Goal: Obtain resource: Obtain resource

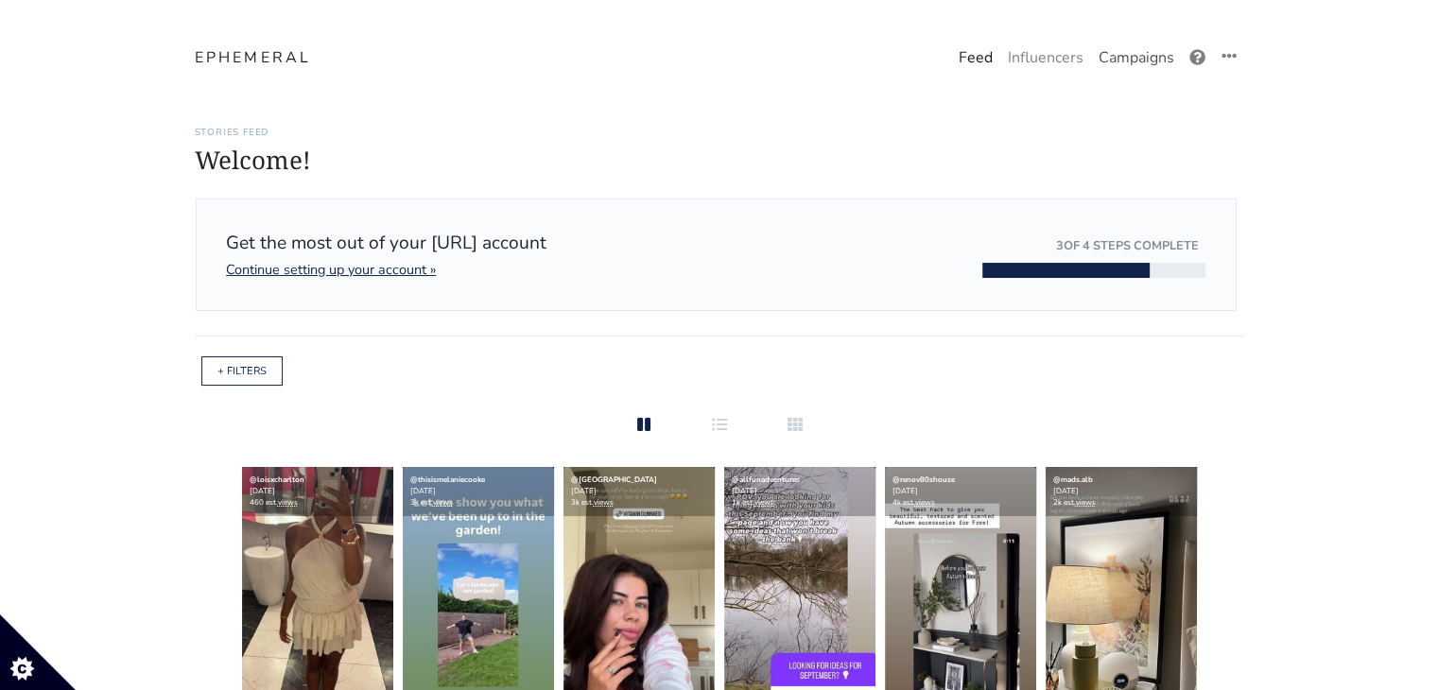
click at [1155, 56] on link "Campaigns" at bounding box center [1136, 58] width 91 height 38
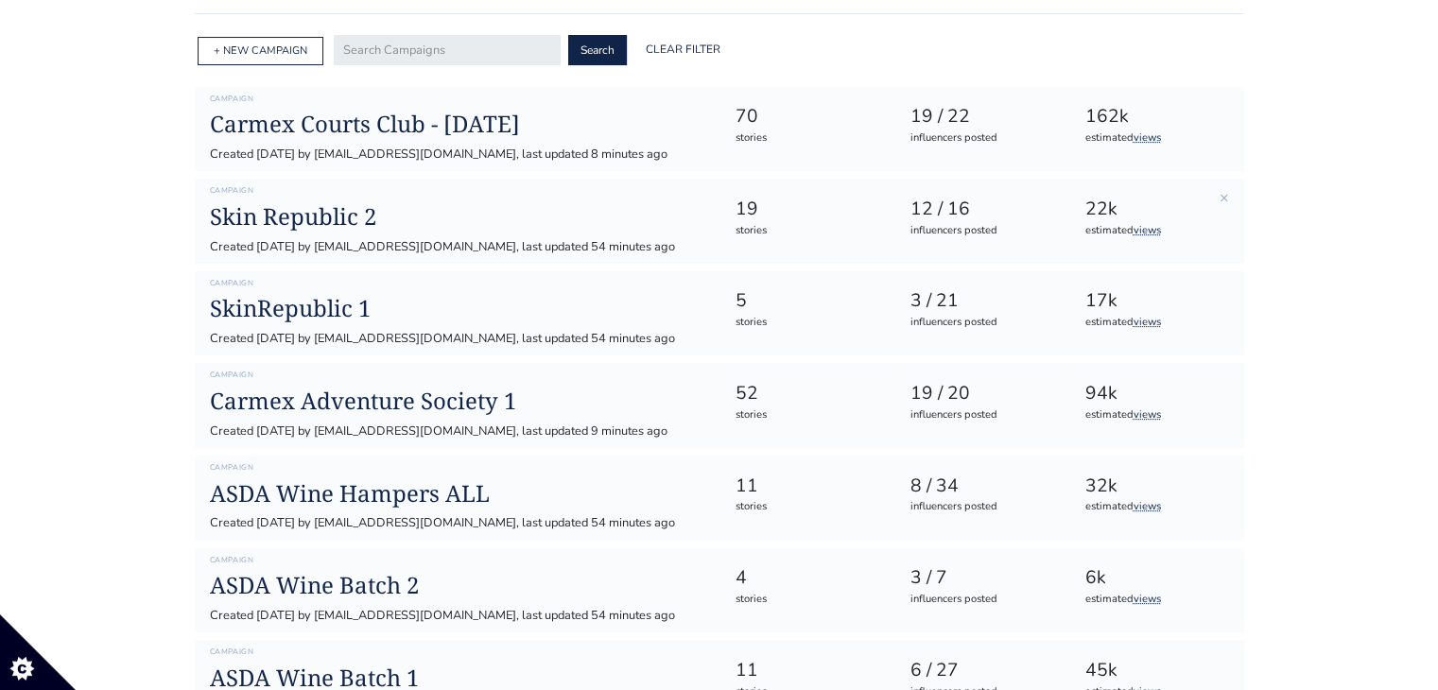
scroll to position [192, 0]
click at [352, 219] on h1 "Skin Republic 2" at bounding box center [457, 217] width 495 height 27
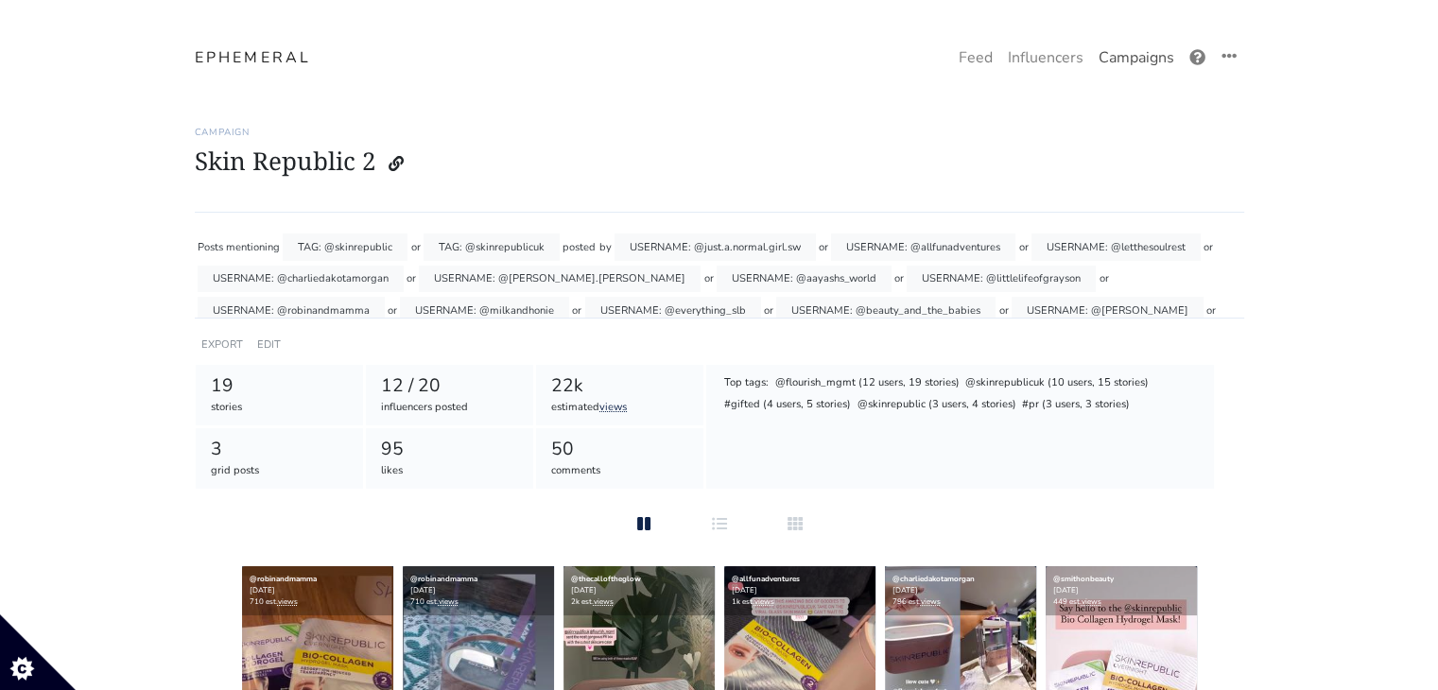
click at [1158, 68] on link "Campaigns" at bounding box center [1136, 58] width 91 height 38
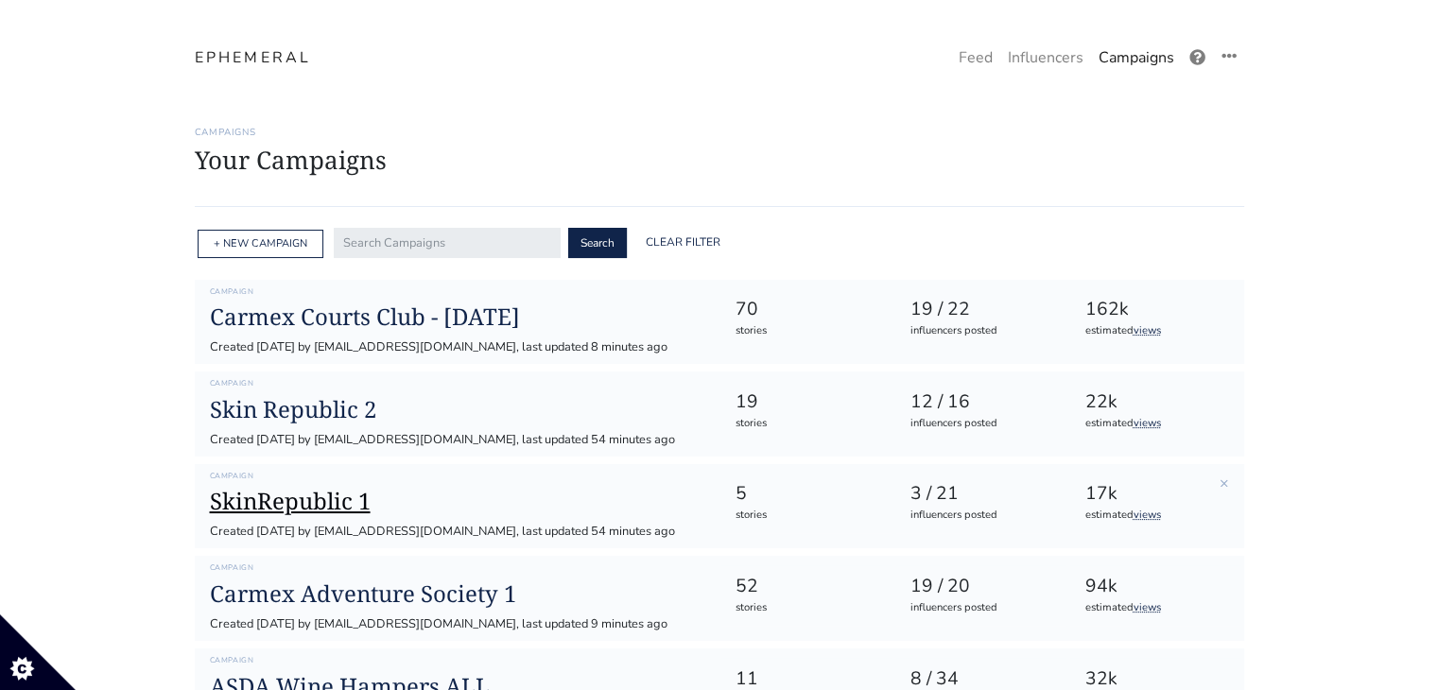
click at [359, 504] on h1 "SkinRepublic 1" at bounding box center [457, 501] width 495 height 27
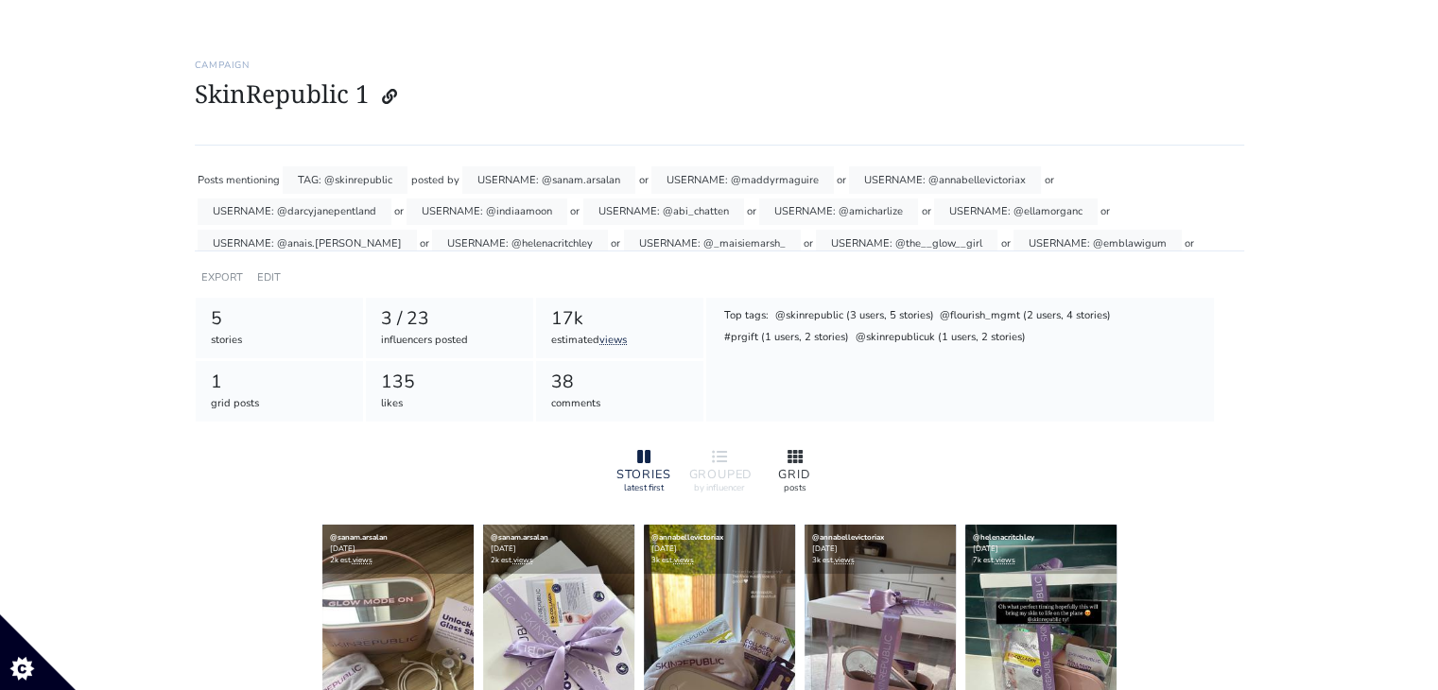
scroll to position [70, 0]
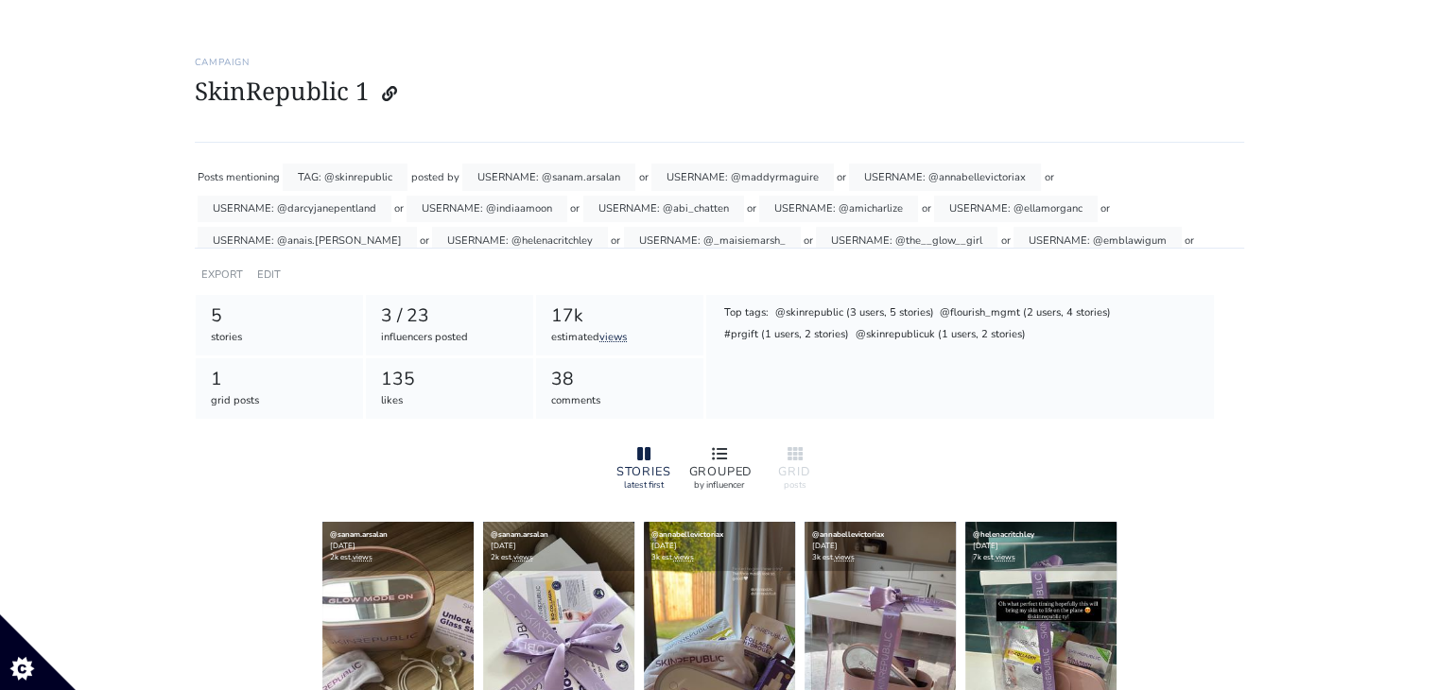
click at [718, 466] on div "GROUPED" at bounding box center [719, 472] width 60 height 12
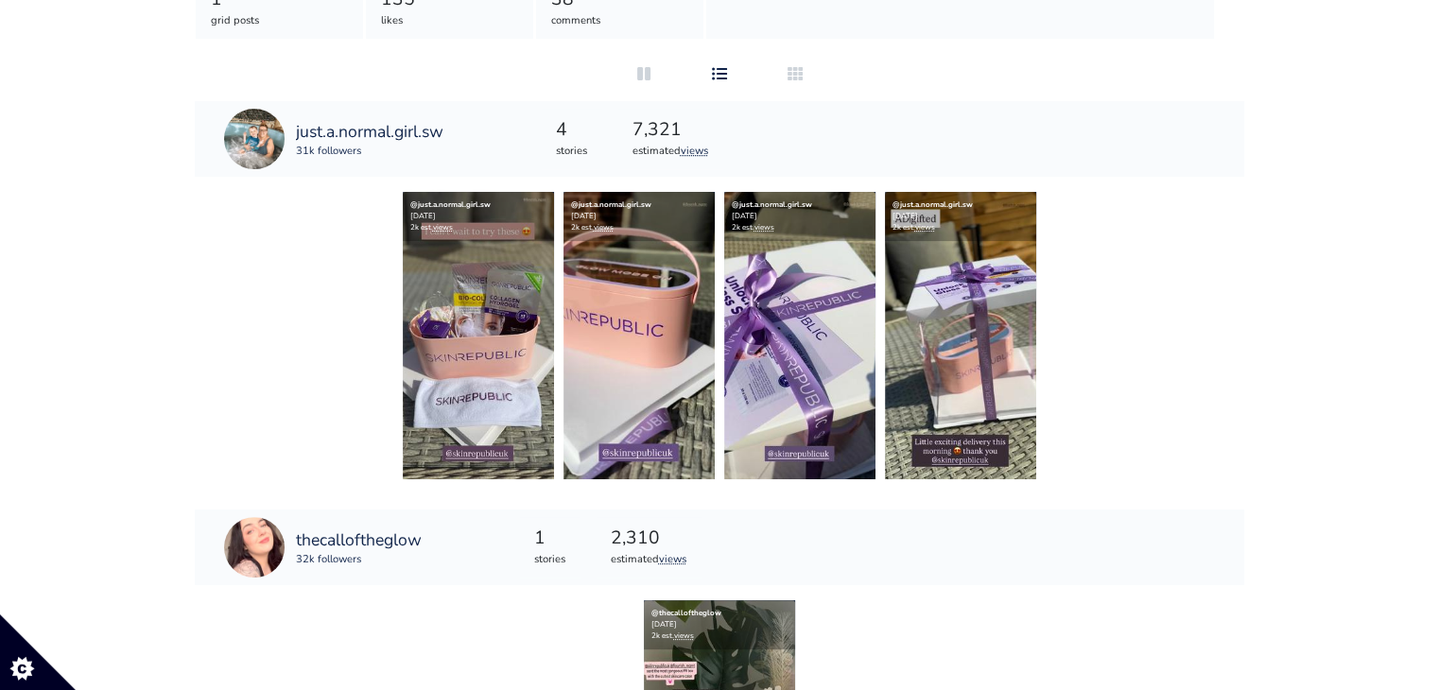
scroll to position [0, 0]
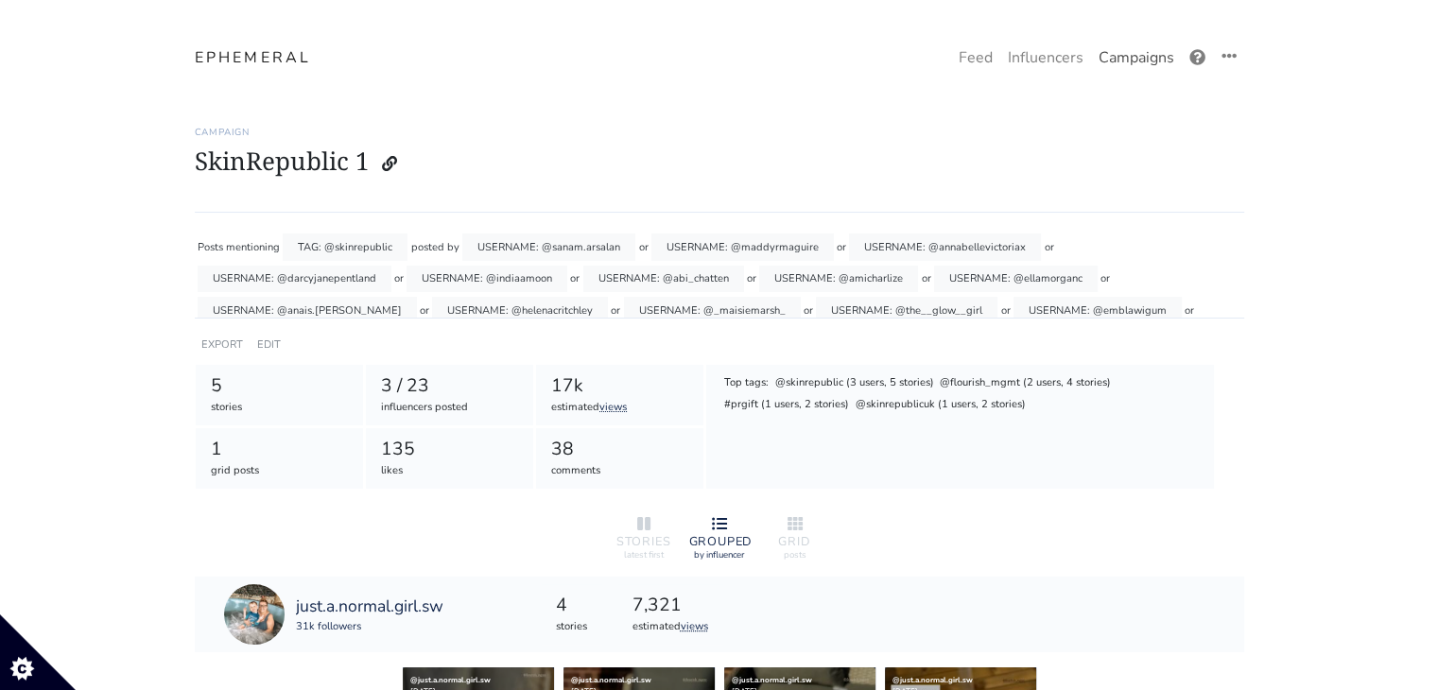
click at [1119, 61] on link "Campaigns" at bounding box center [1136, 58] width 91 height 38
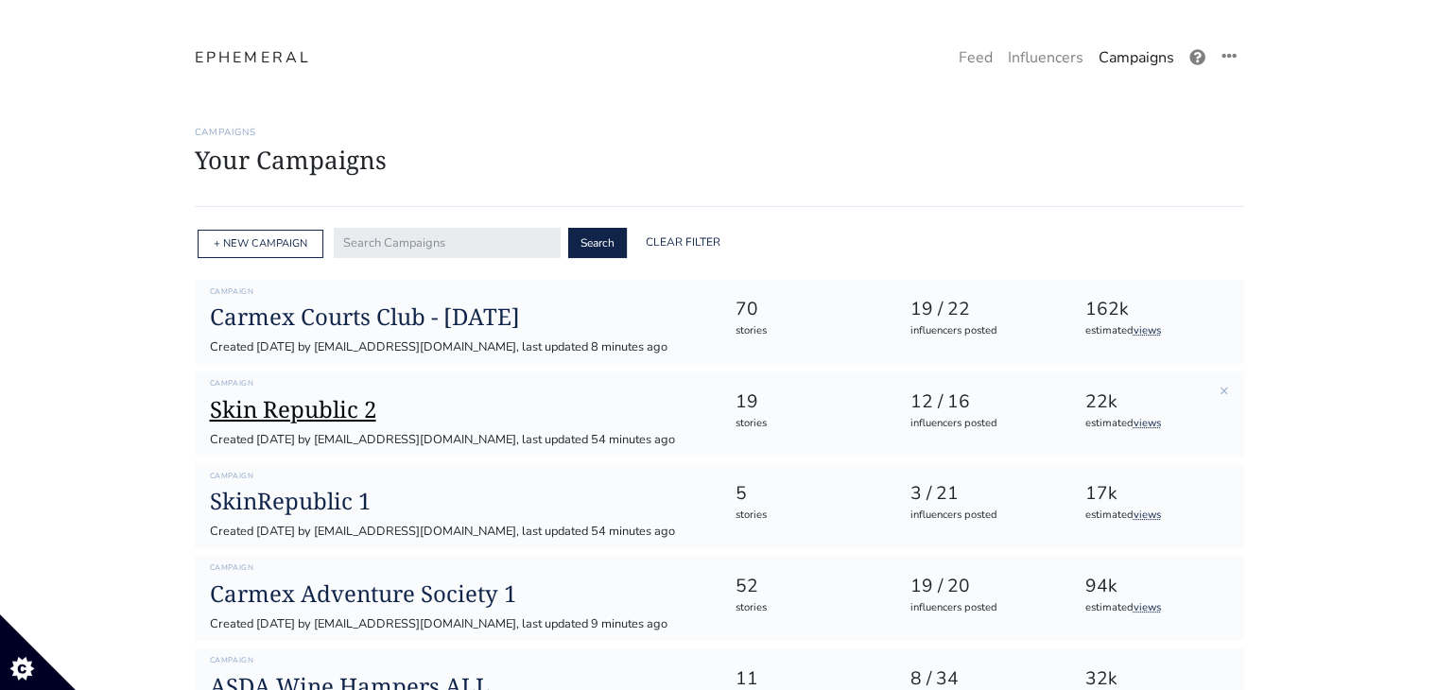
click at [313, 422] on h1 "Skin Republic 2" at bounding box center [457, 409] width 495 height 27
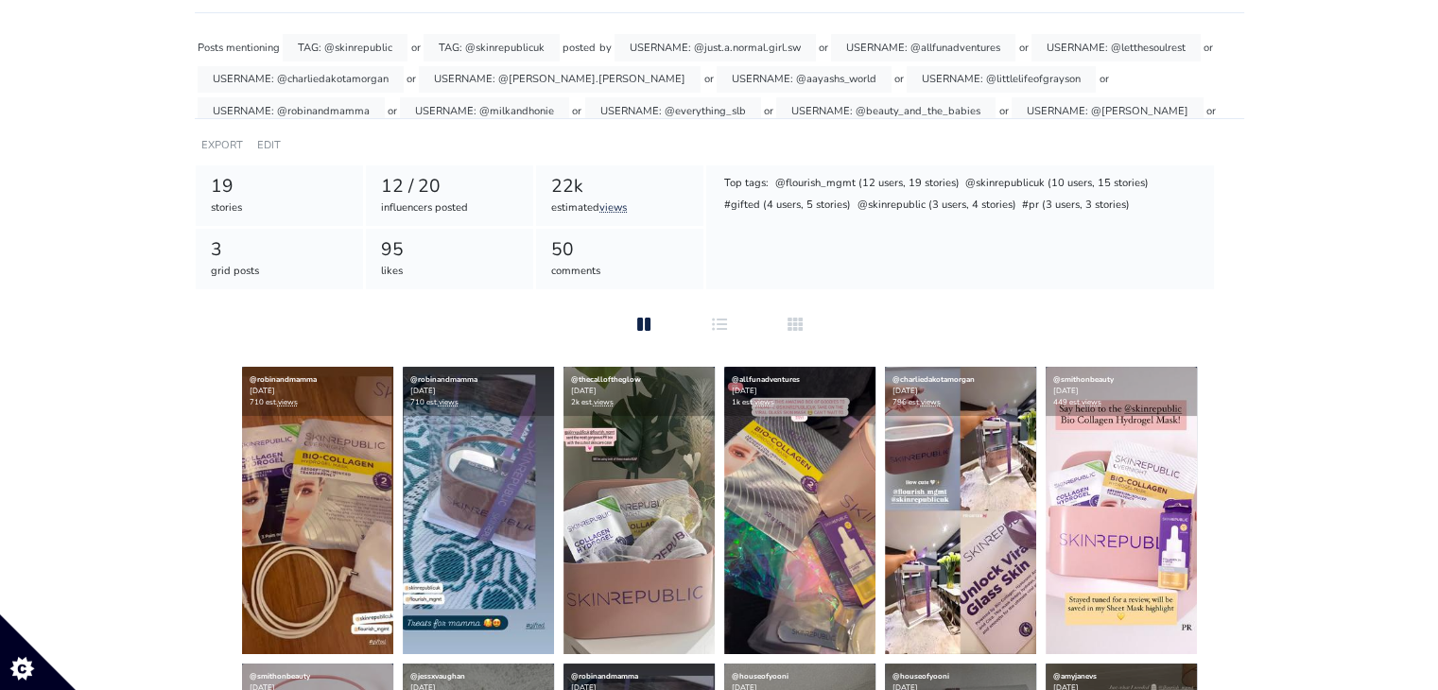
scroll to position [200, 0]
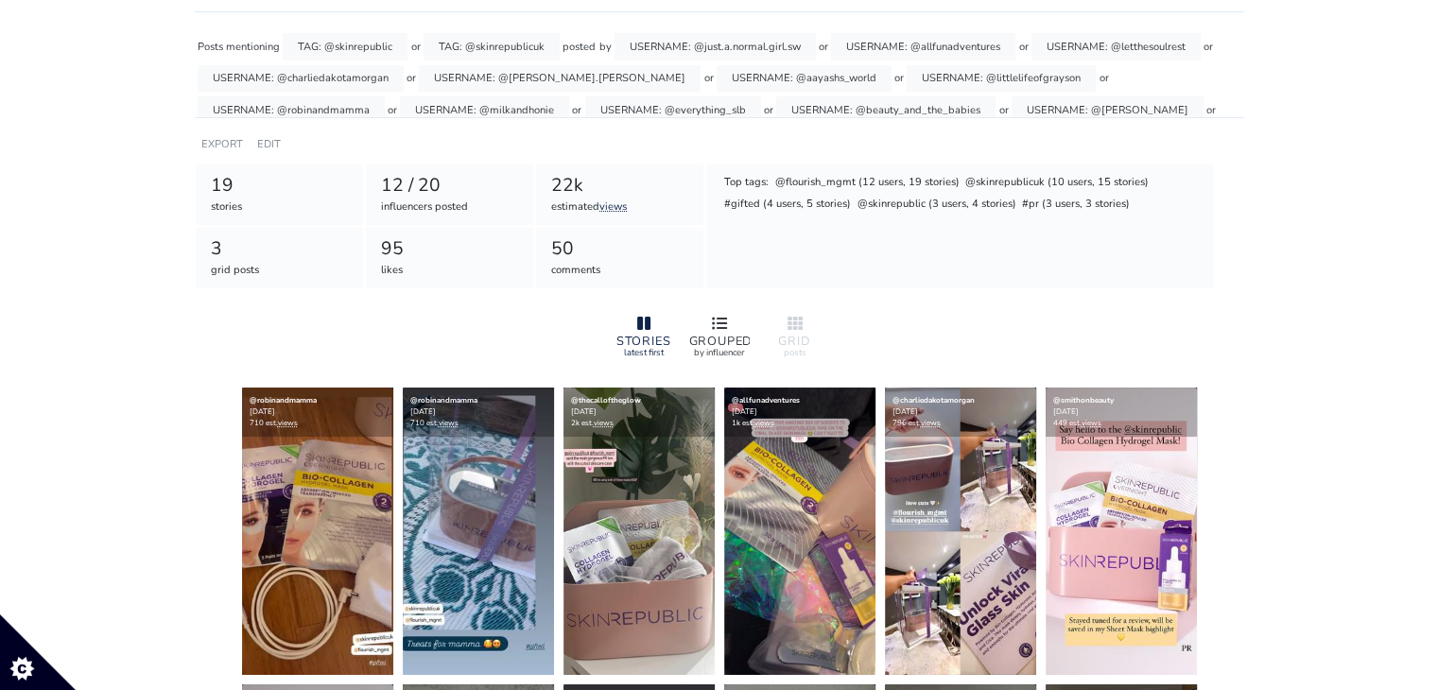
click at [707, 336] on div "GROUPED" at bounding box center [719, 341] width 60 height 10
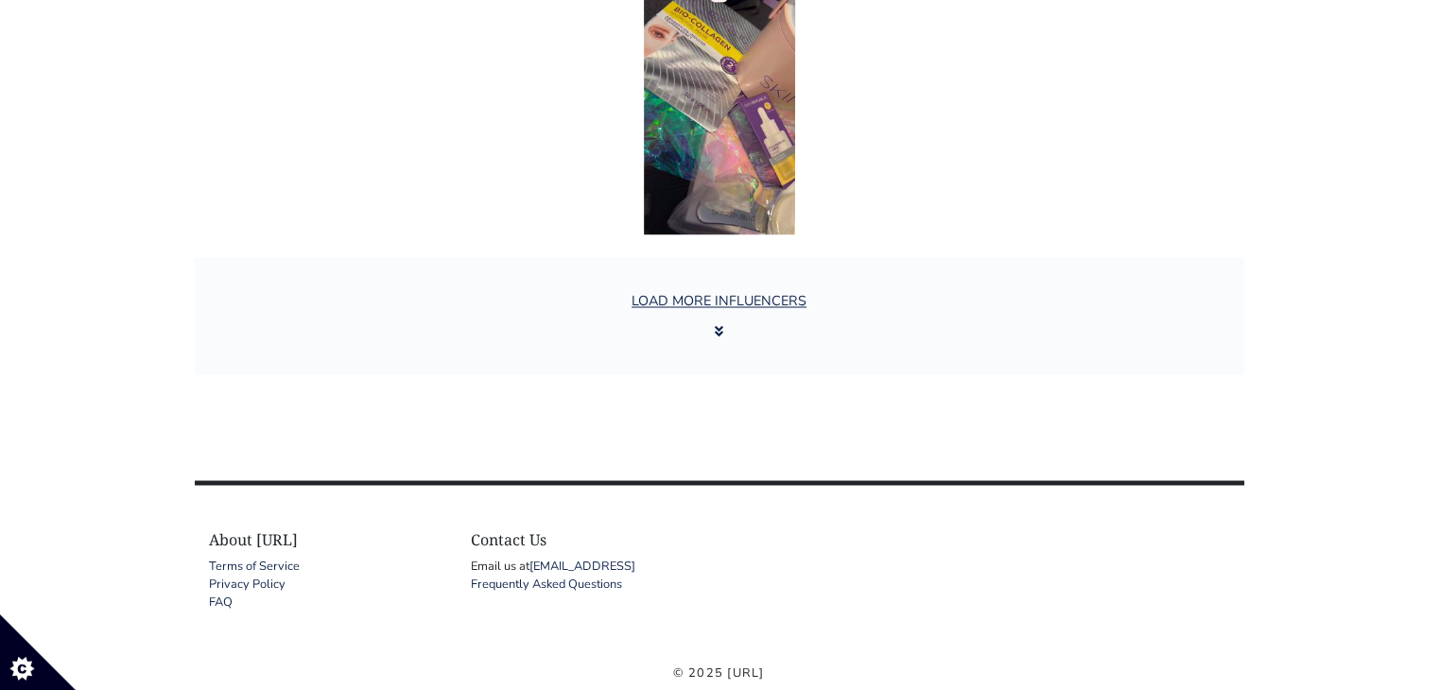
scroll to position [3214, 0]
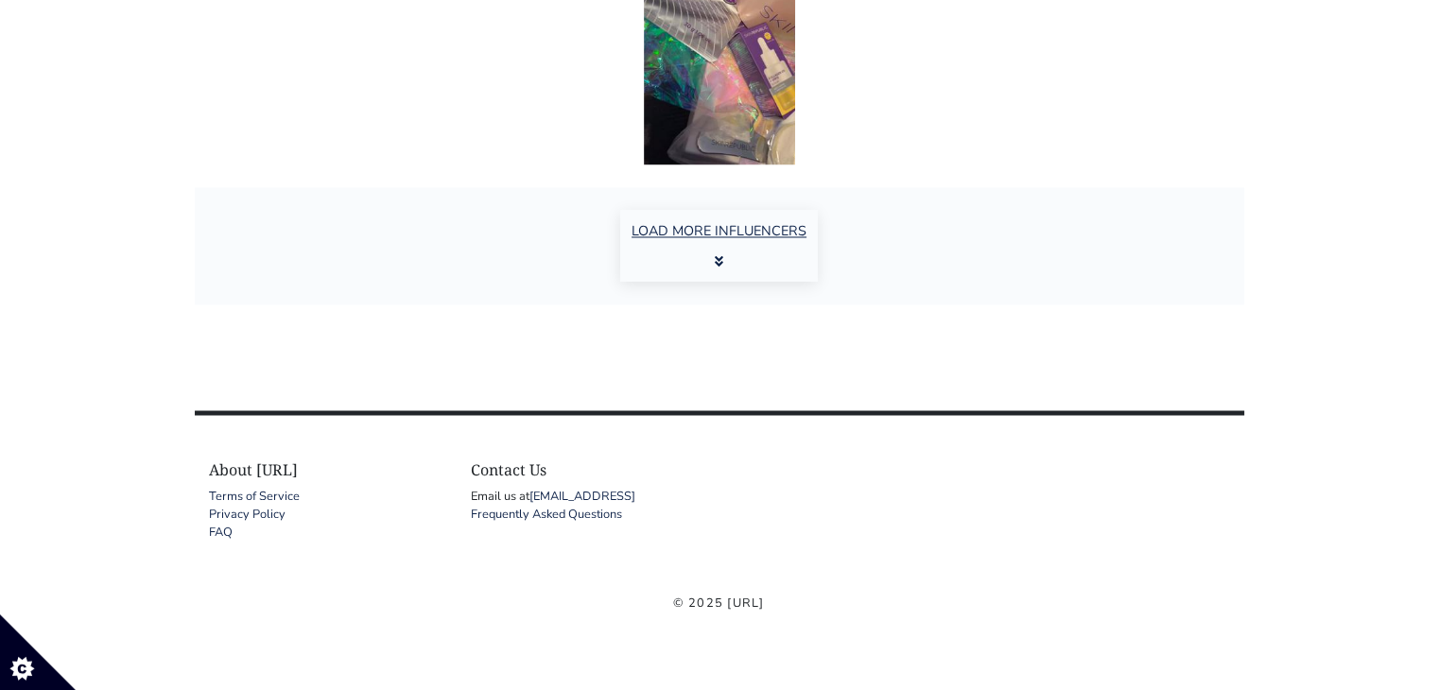
click at [730, 228] on button "LOAD MORE INFLUENCERS" at bounding box center [719, 246] width 198 height 72
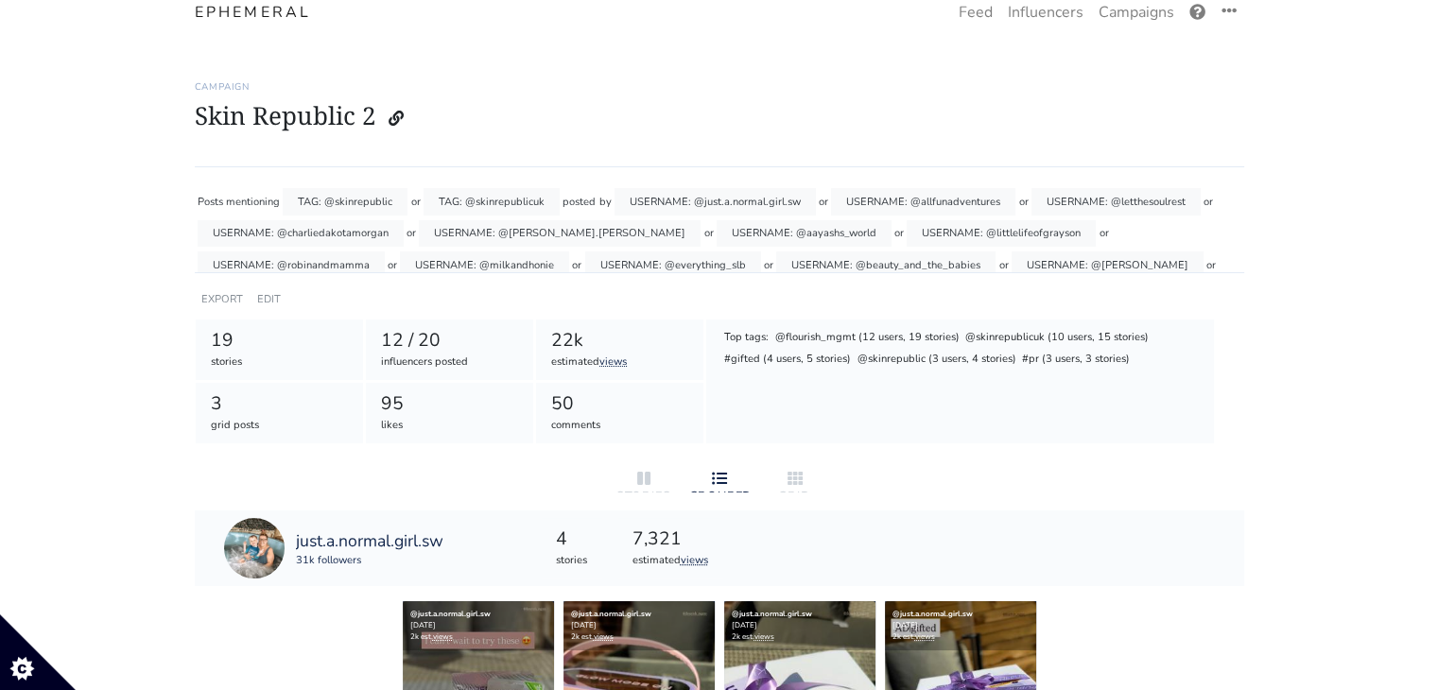
scroll to position [45, 0]
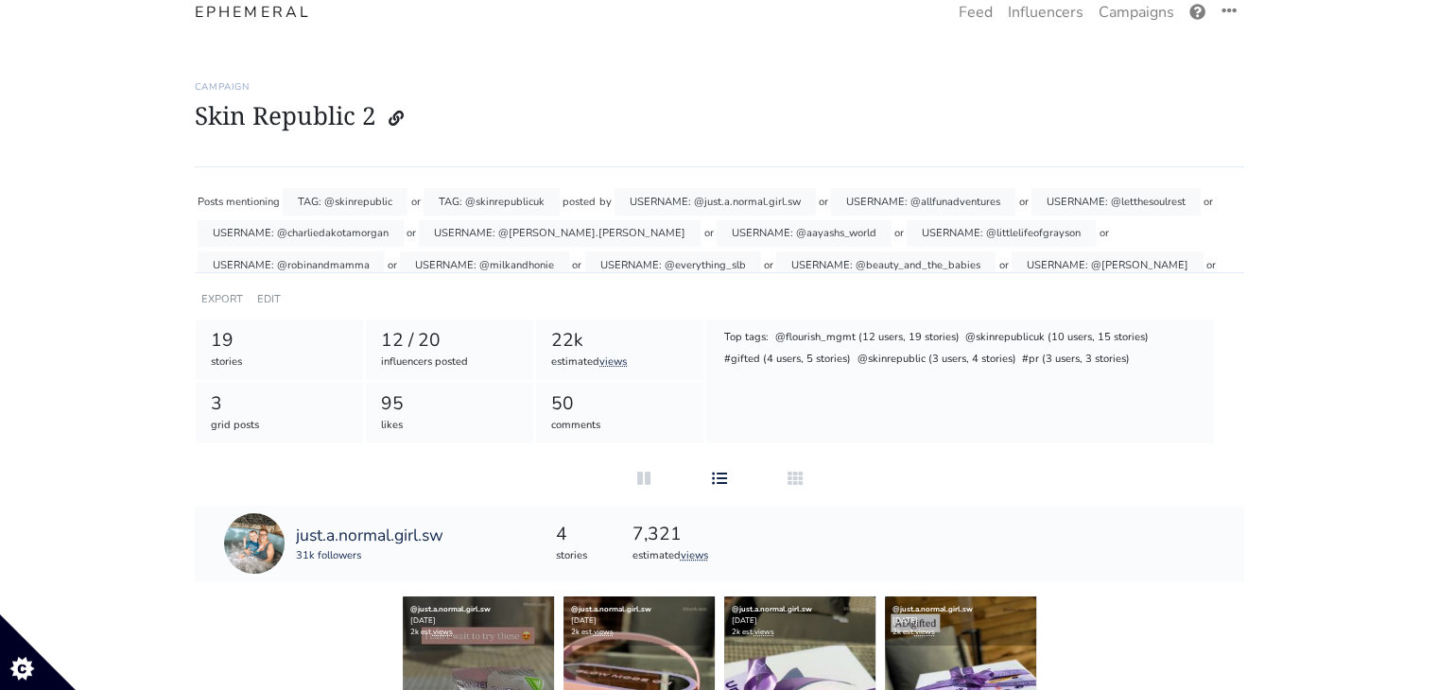
scroll to position [0, 0]
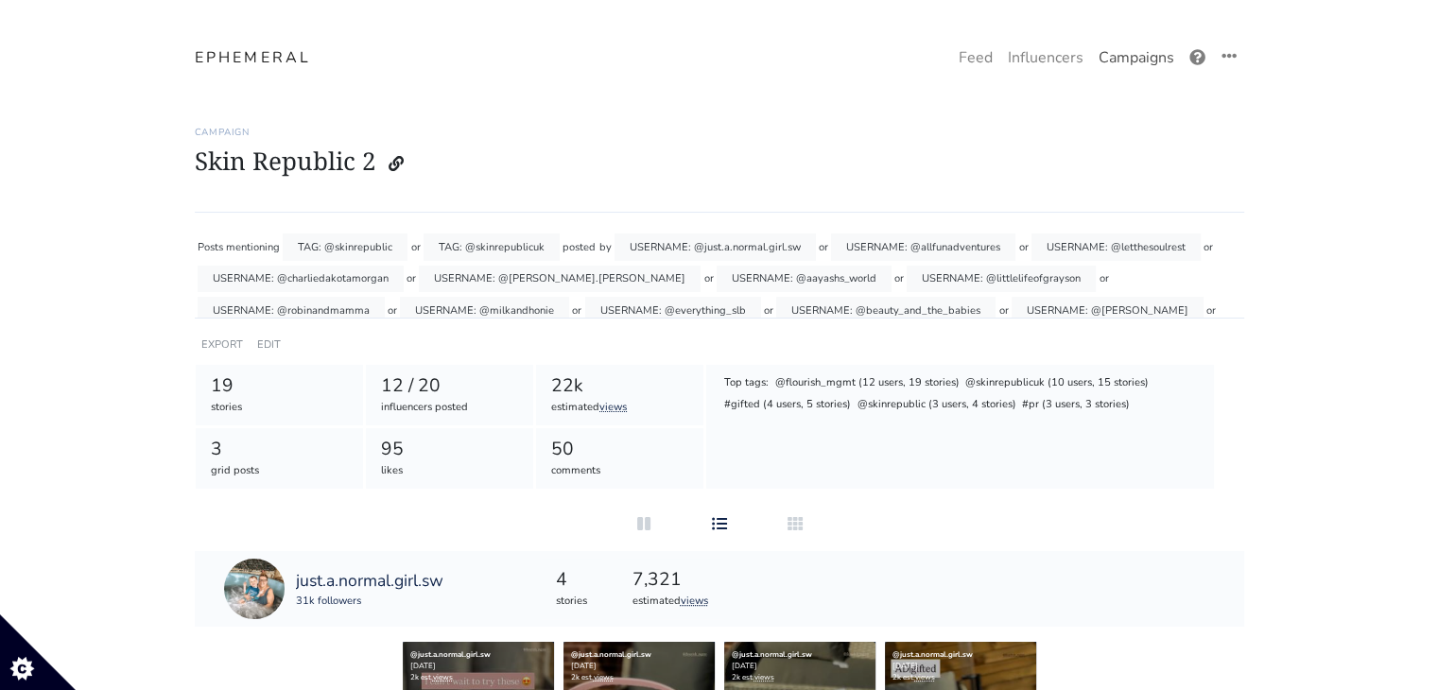
click at [1153, 63] on link "Campaigns" at bounding box center [1136, 58] width 91 height 38
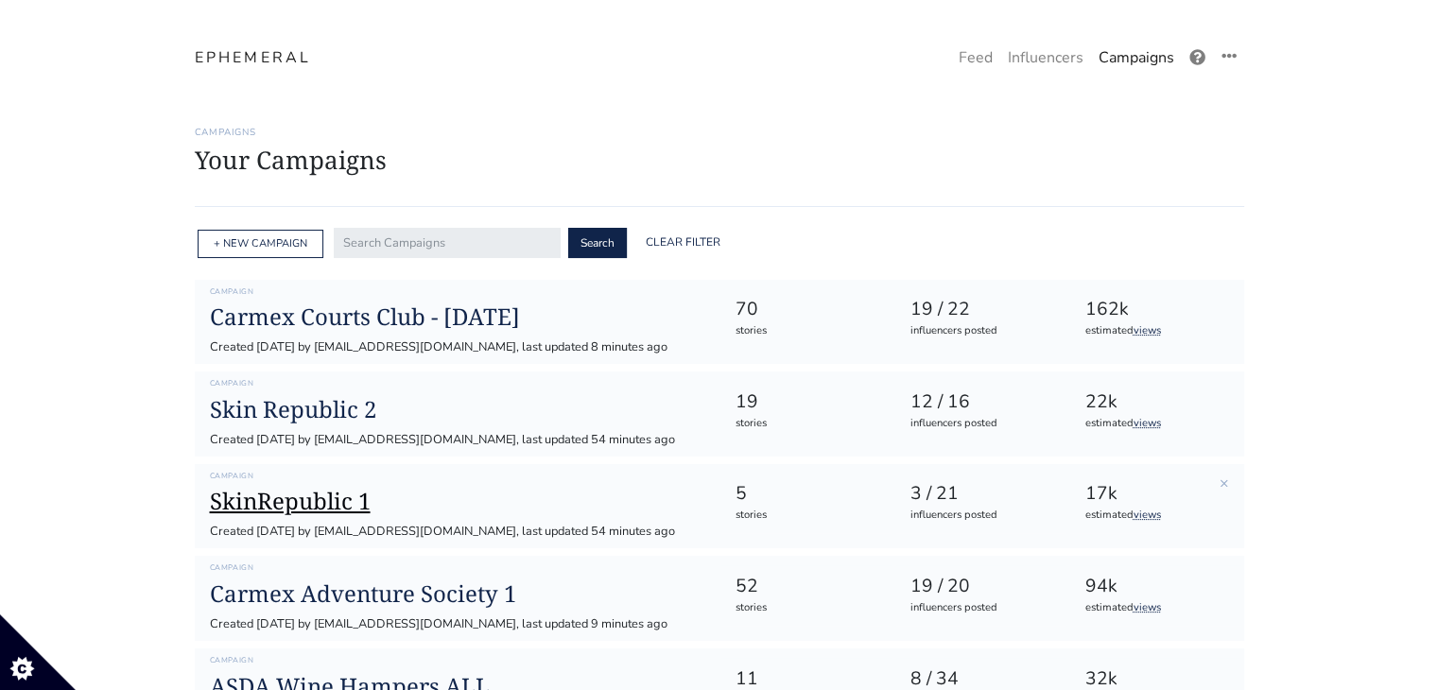
click at [334, 499] on h1 "SkinRepublic 1" at bounding box center [457, 501] width 495 height 27
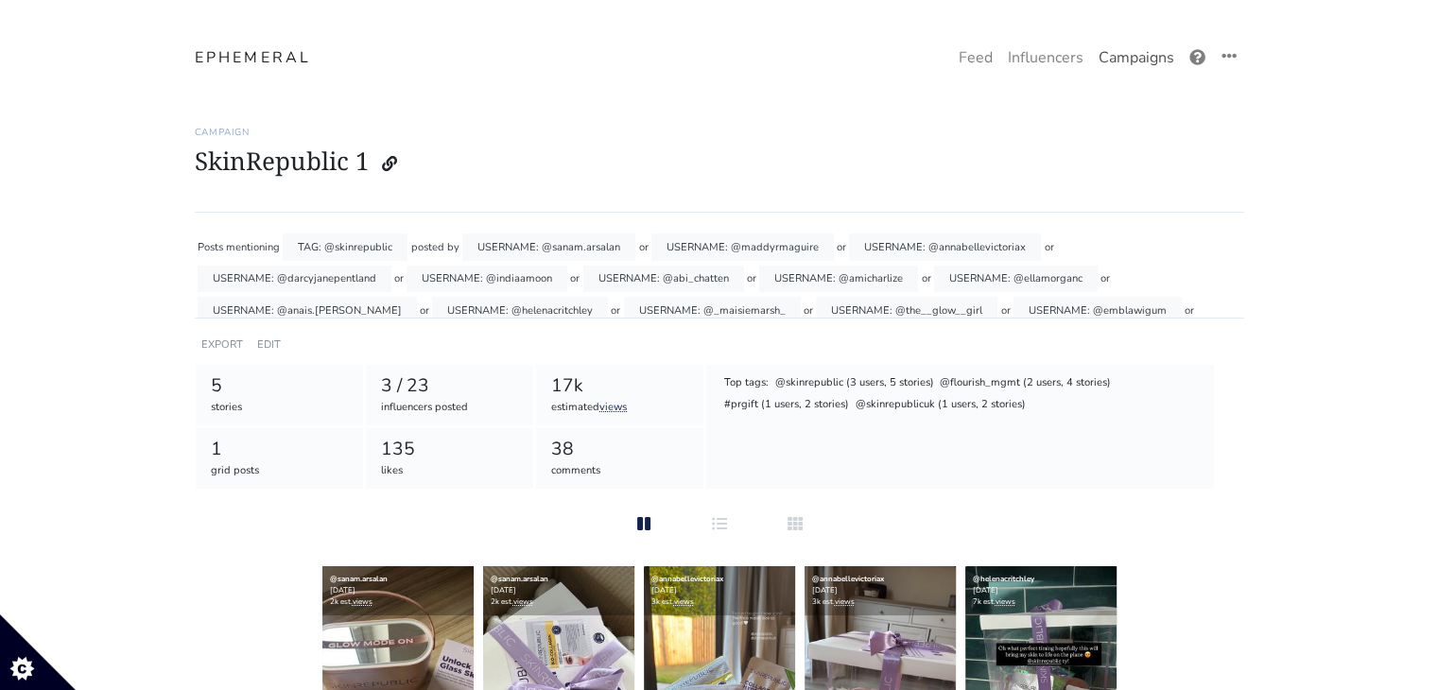
click at [1152, 50] on link "Campaigns" at bounding box center [1136, 58] width 91 height 38
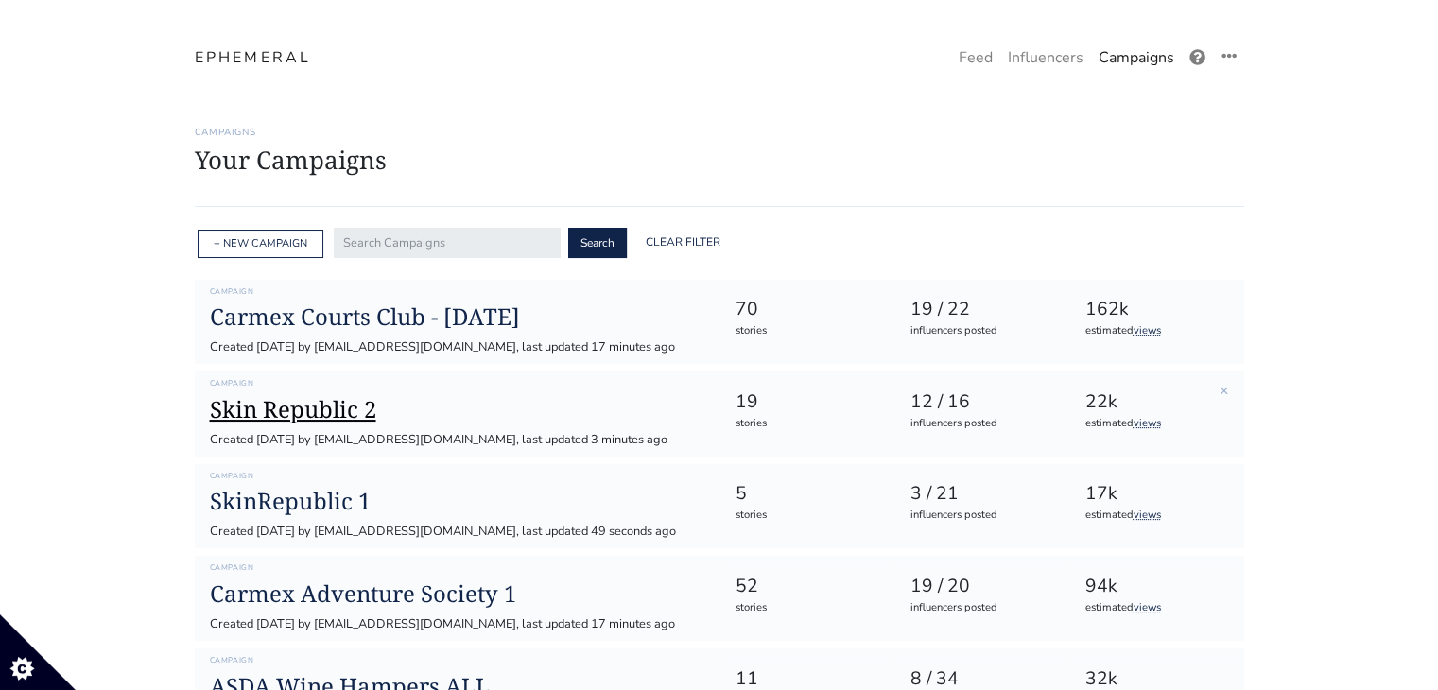
click at [348, 422] on h1 "Skin Republic 2" at bounding box center [457, 409] width 495 height 27
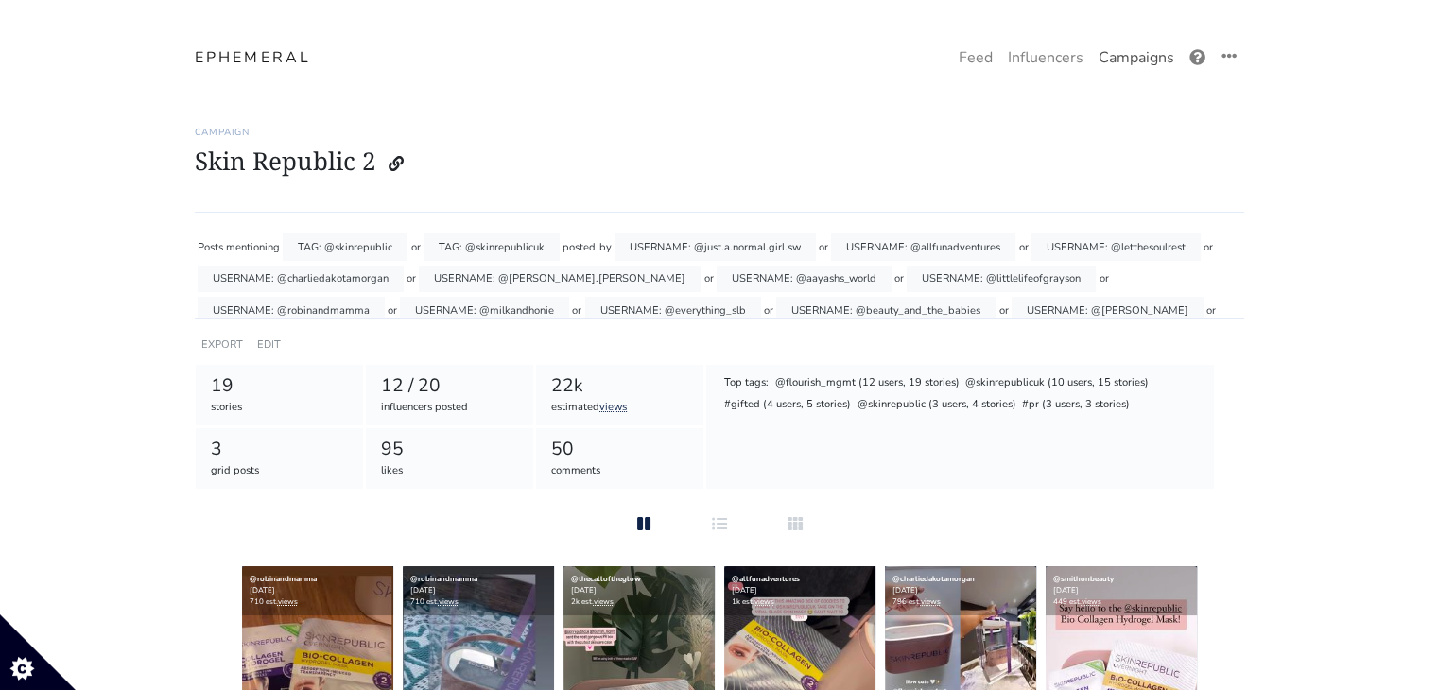
click at [1141, 55] on link "Campaigns" at bounding box center [1136, 58] width 91 height 38
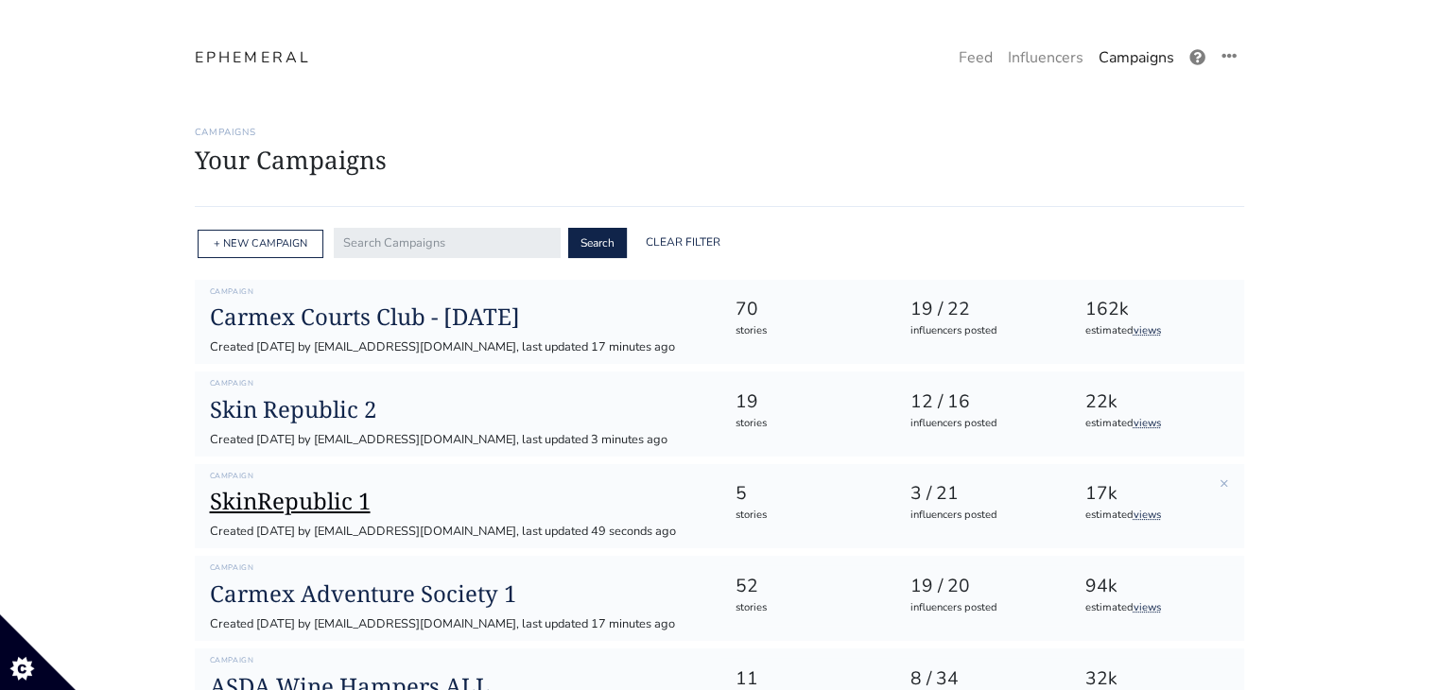
click at [341, 499] on h1 "SkinRepublic 1" at bounding box center [457, 501] width 495 height 27
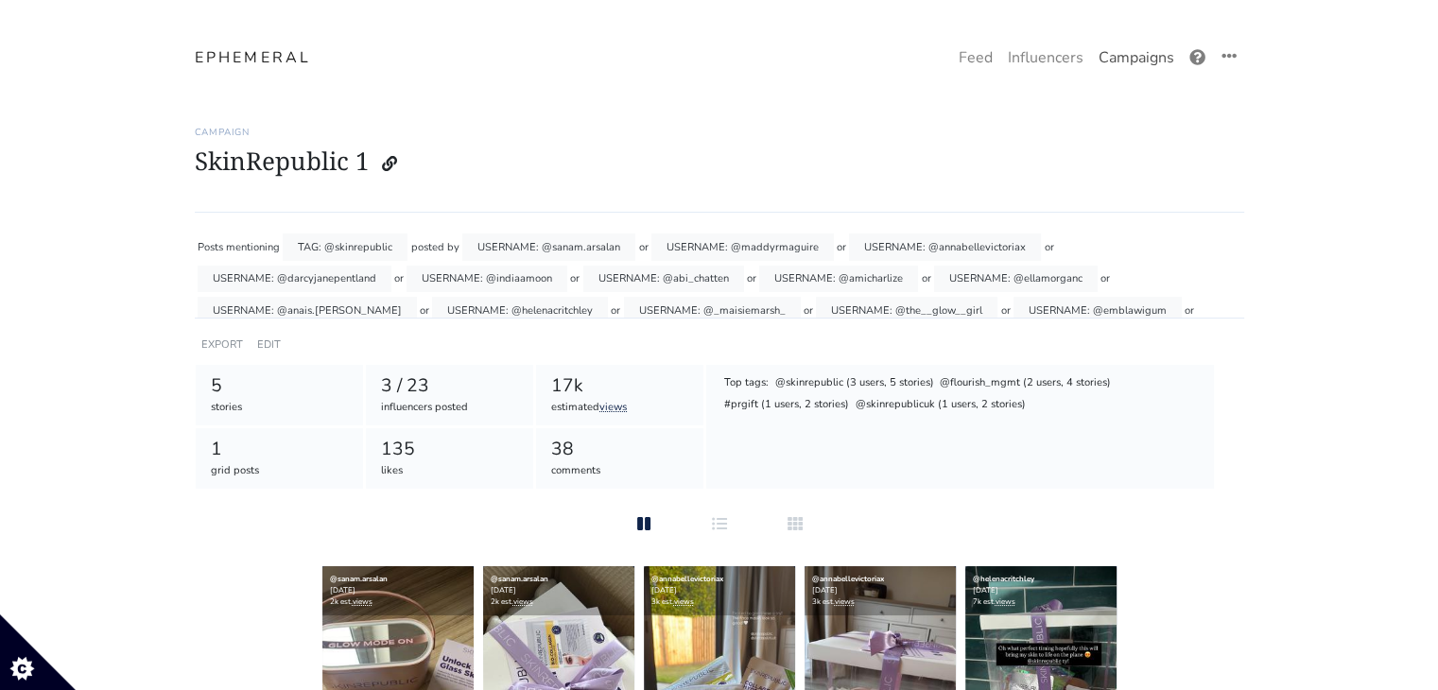
click at [1144, 52] on link "Campaigns" at bounding box center [1136, 58] width 91 height 38
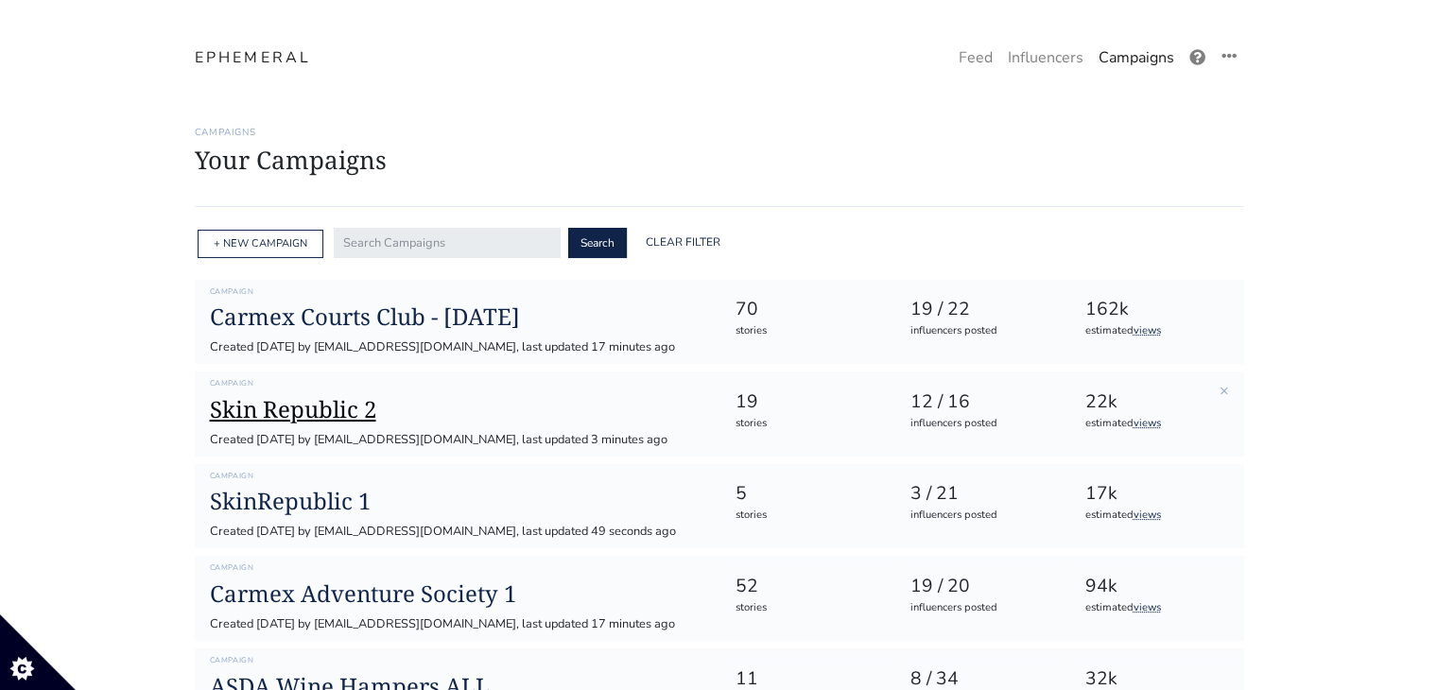
click at [373, 396] on h1 "Skin Republic 2" at bounding box center [457, 409] width 495 height 27
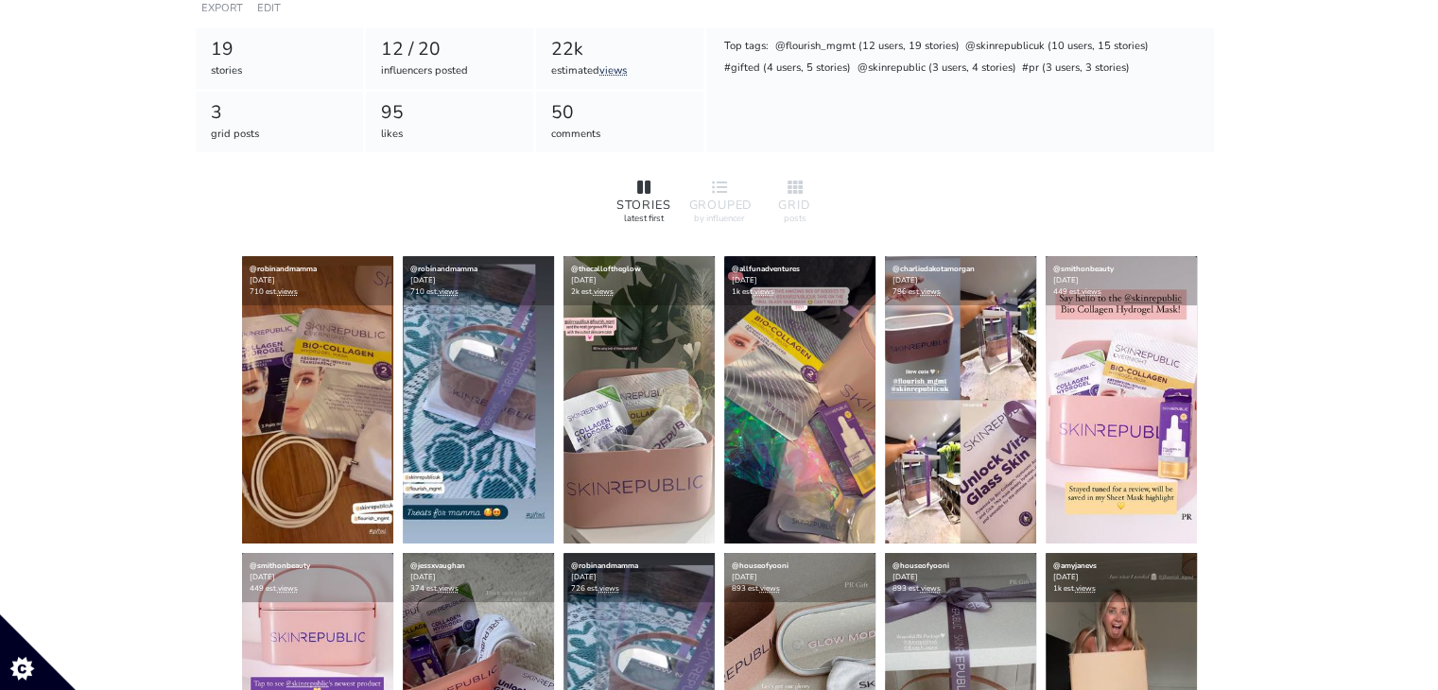
scroll to position [370, 0]
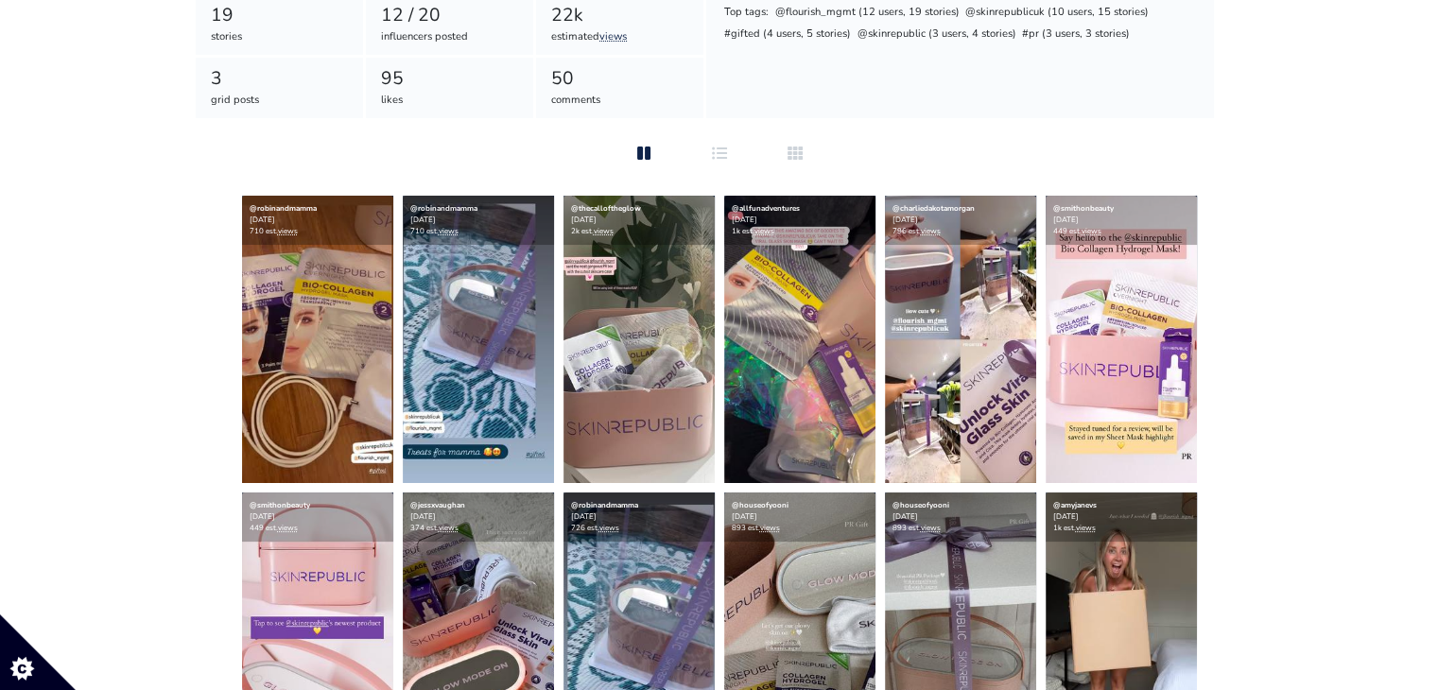
click at [596, 146] on div "Campaign Skin Republic 2 Posts mentioning TAG: @skinrepublic or TAG: @skinrepub…" at bounding box center [719, 553] width 1049 height 1640
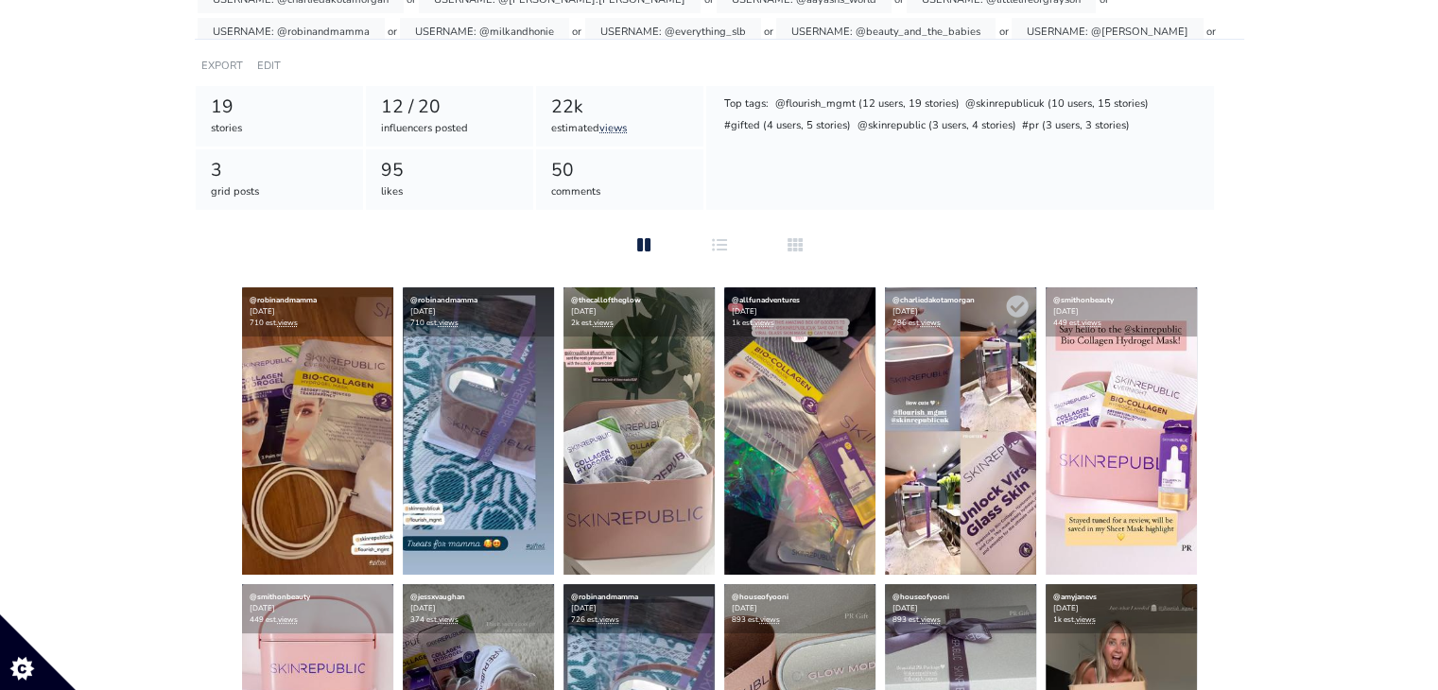
scroll to position [280, 0]
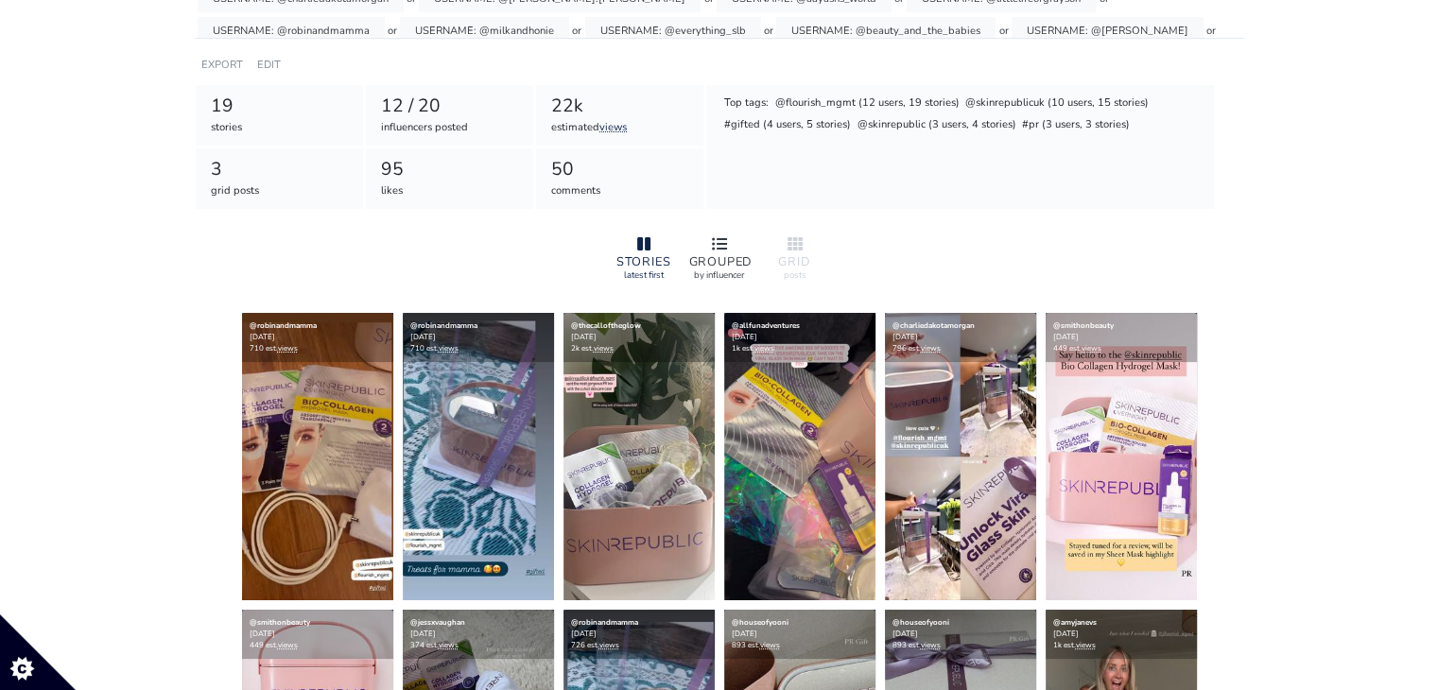
click at [726, 244] on icon at bounding box center [719, 243] width 15 height 15
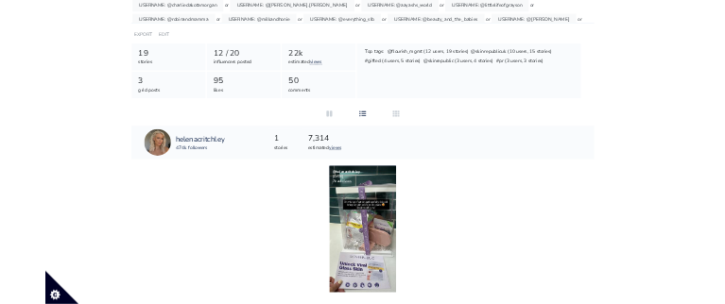
scroll to position [261, 0]
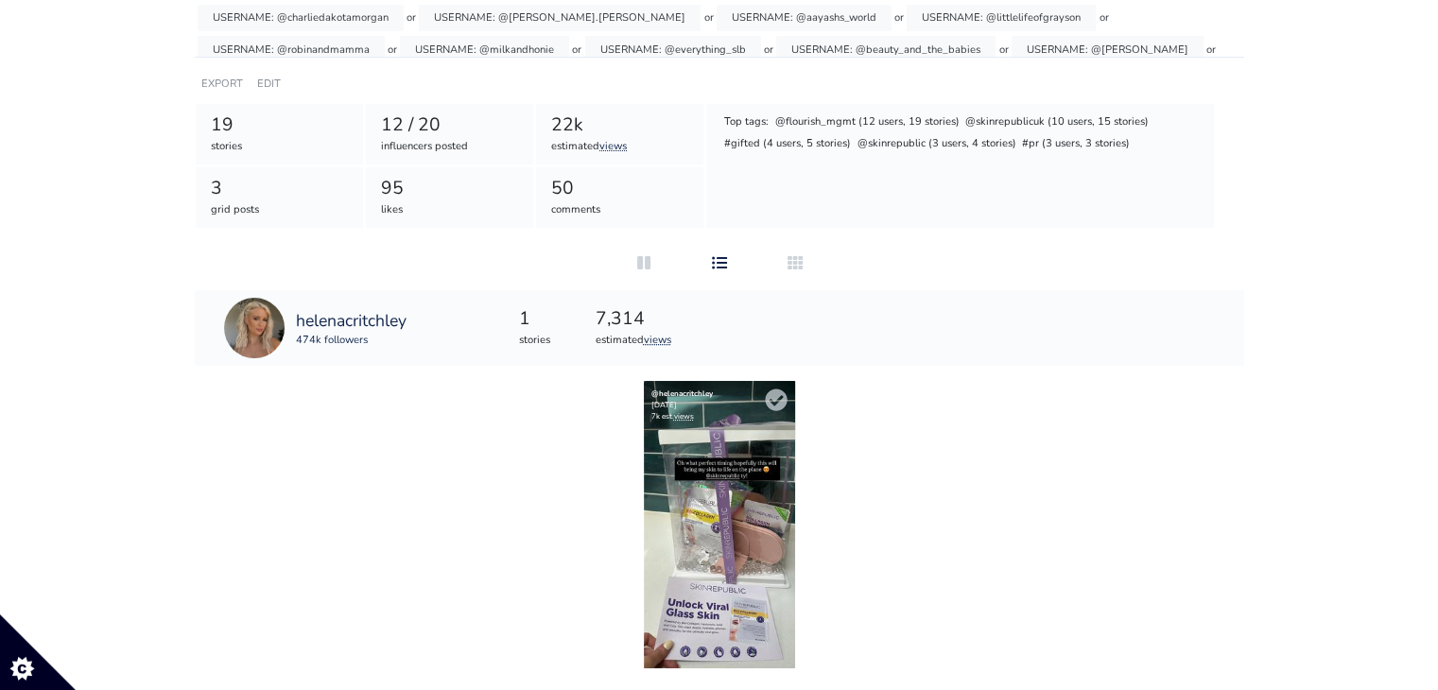
click at [747, 443] on img at bounding box center [719, 524] width 151 height 287
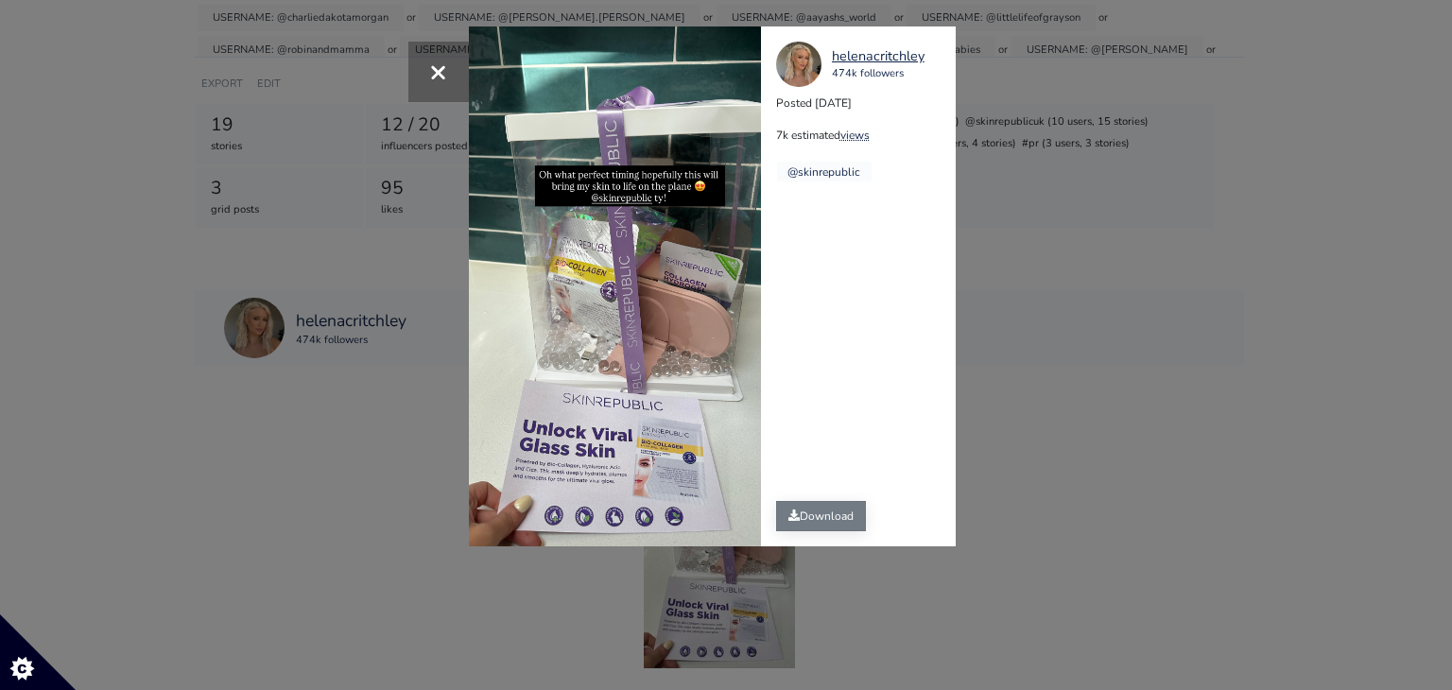
click at [801, 518] on link "Download" at bounding box center [821, 516] width 90 height 30
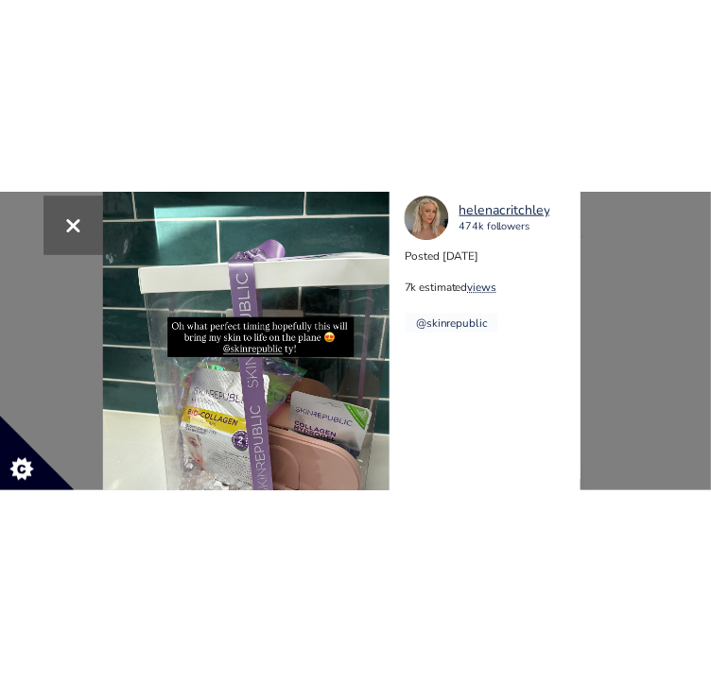
scroll to position [62, 0]
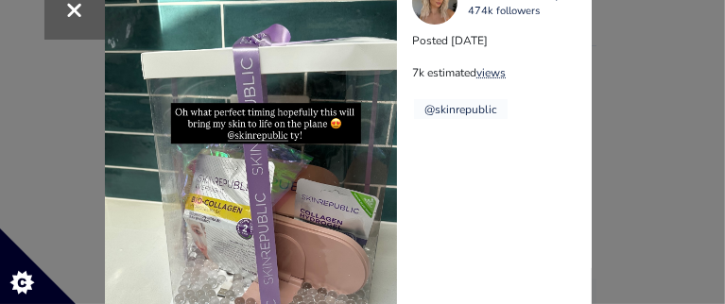
click at [681, 284] on div "× helenacritchley 474k followers Posted 2025-08-02 7k estimated views @skinrepu…" at bounding box center [362, 152] width 725 height 304
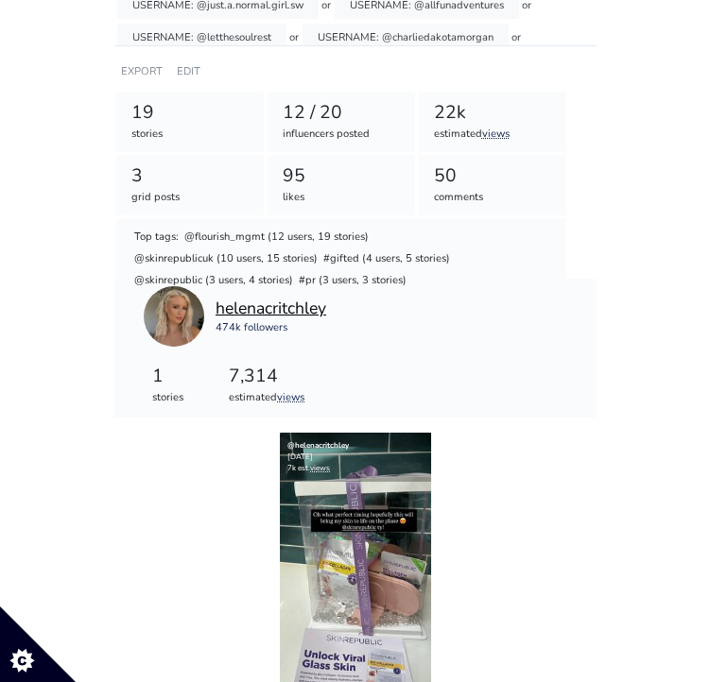
drag, startPoint x: 334, startPoint y: 303, endPoint x: 260, endPoint y: 302, distance: 73.7
click at [260, 302] on div "helenacritchley 474k followers" at bounding box center [333, 316] width 378 height 60
click at [315, 310] on div "helenacritchley" at bounding box center [270, 308] width 111 height 25
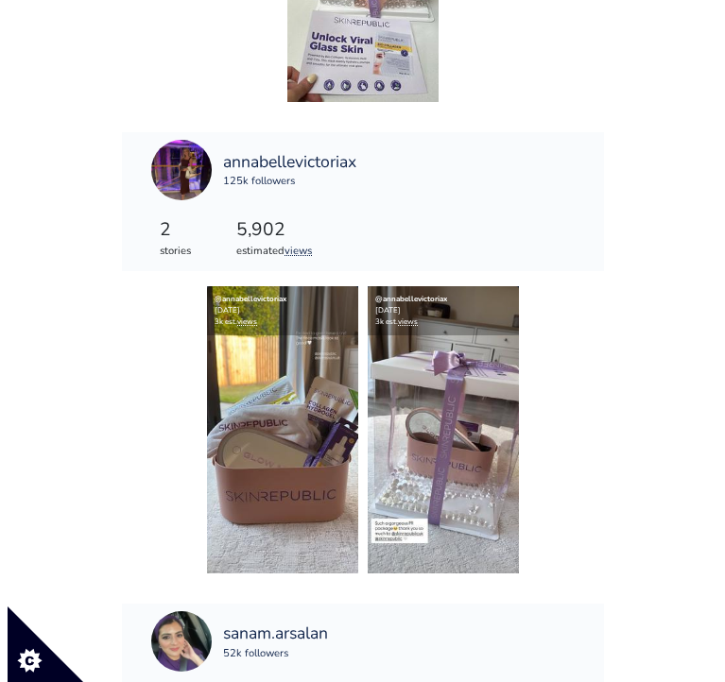
scroll to position [881, 0]
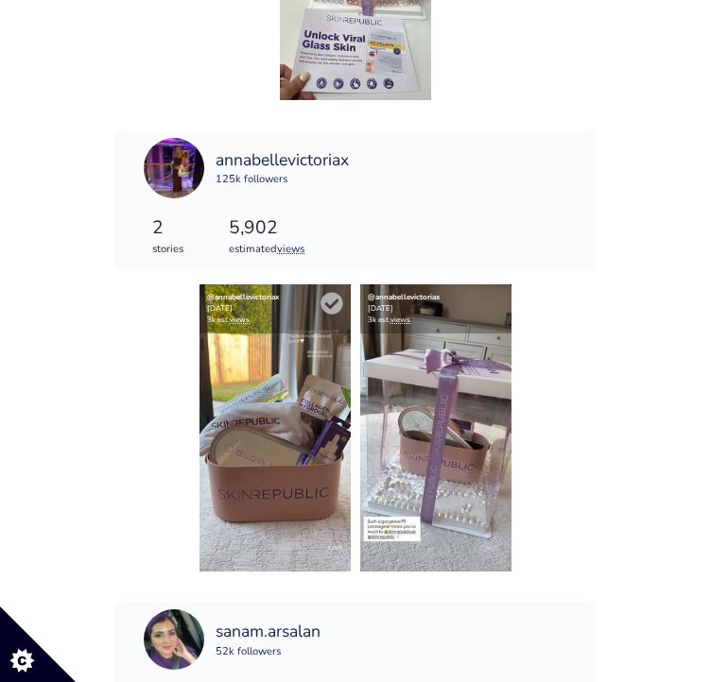
click at [293, 437] on img at bounding box center [274, 427] width 151 height 287
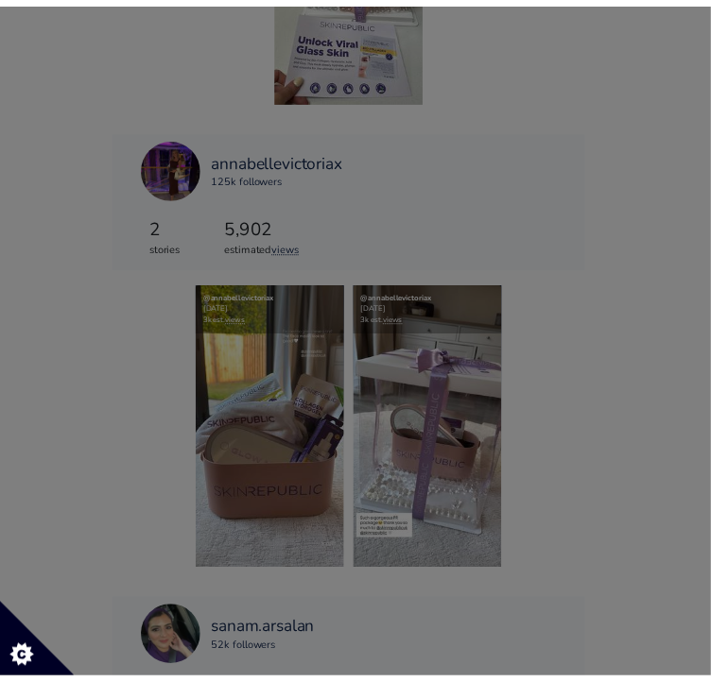
scroll to position [0, 0]
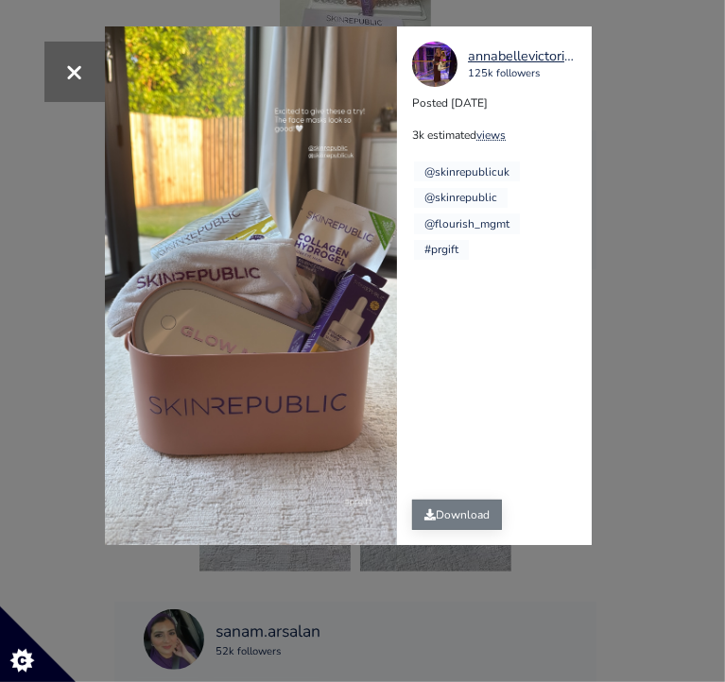
click at [433, 529] on link "Download" at bounding box center [457, 515] width 90 height 30
click at [624, 154] on div "× annabellevictoriax 125k followers Posted 2025-08-10 3k estimated views @skinr…" at bounding box center [362, 341] width 725 height 682
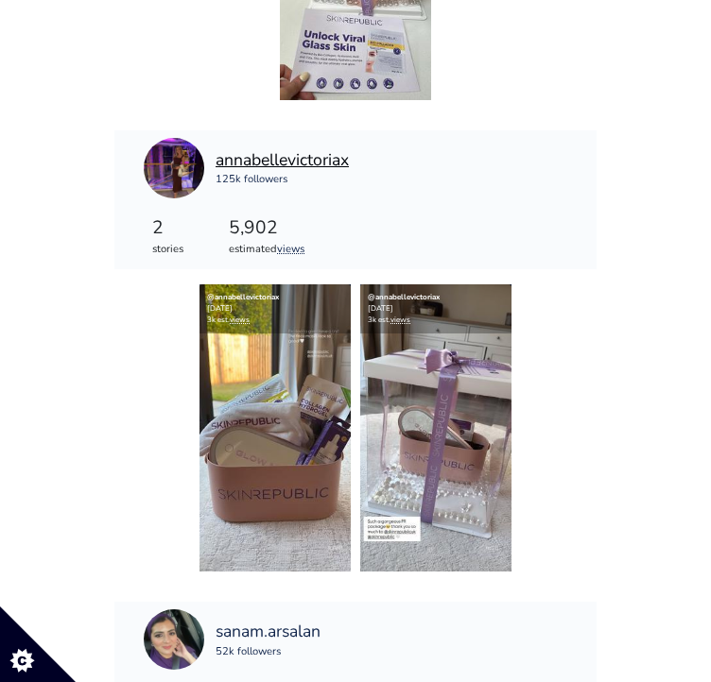
drag, startPoint x: 371, startPoint y: 152, endPoint x: 245, endPoint y: 164, distance: 127.2
click at [245, 164] on div "annabellevictoriax 125k followers" at bounding box center [333, 168] width 378 height 60
click at [404, 180] on div "annabellevictoriax 125k followers" at bounding box center [333, 168] width 378 height 60
drag, startPoint x: 389, startPoint y: 150, endPoint x: 302, endPoint y: 150, distance: 87.0
click at [302, 150] on div "annabellevictoriax 125k followers" at bounding box center [333, 168] width 378 height 60
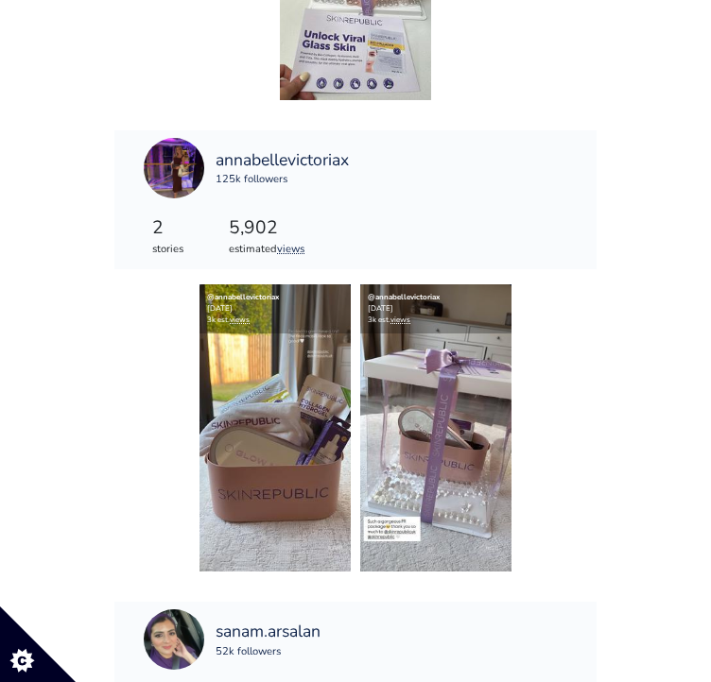
click at [397, 160] on div "annabellevictoriax 125k followers" at bounding box center [333, 168] width 378 height 60
drag, startPoint x: 206, startPoint y: 157, endPoint x: 357, endPoint y: 152, distance: 151.3
click at [357, 152] on div "annabellevictoriax 125k followers" at bounding box center [333, 168] width 378 height 60
copy div "annabellevictoriax 125k followers"
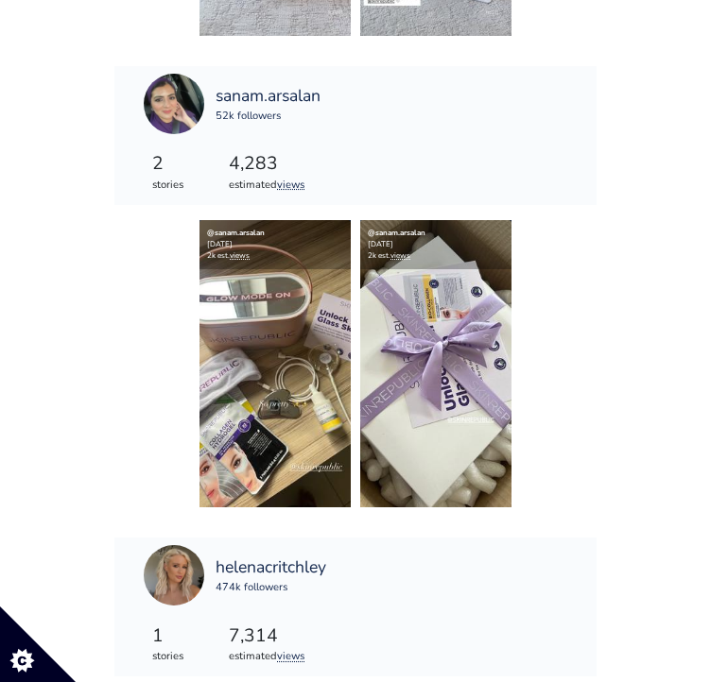
scroll to position [1418, 0]
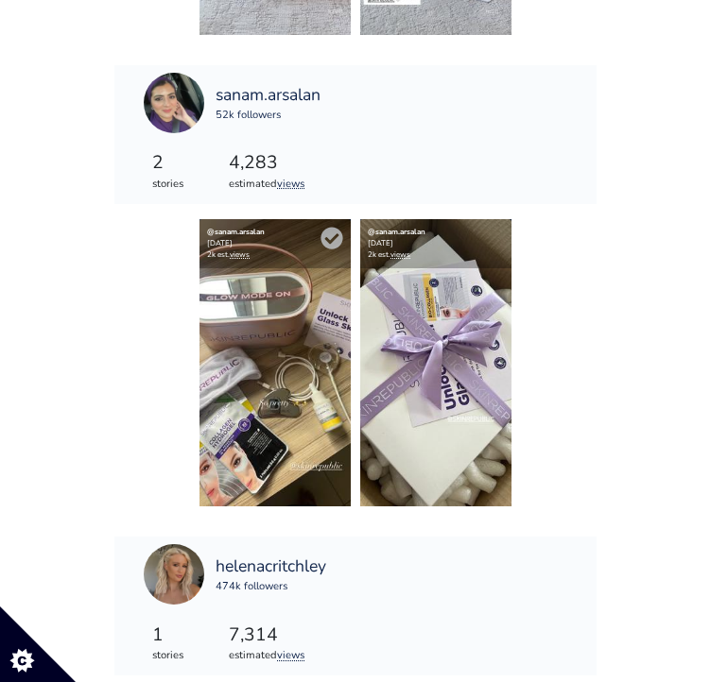
click at [308, 327] on img at bounding box center [274, 362] width 151 height 287
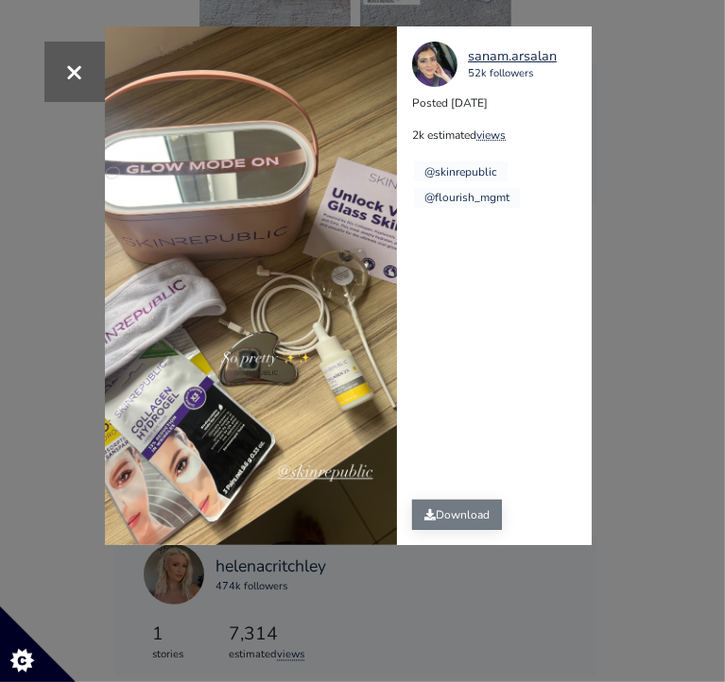
click at [454, 523] on link "Download" at bounding box center [457, 515] width 90 height 30
click at [615, 439] on div "× sanam.arsalan 52k followers Posted 2025-08-14 2k estimated views @skinrepubli…" at bounding box center [362, 341] width 725 height 682
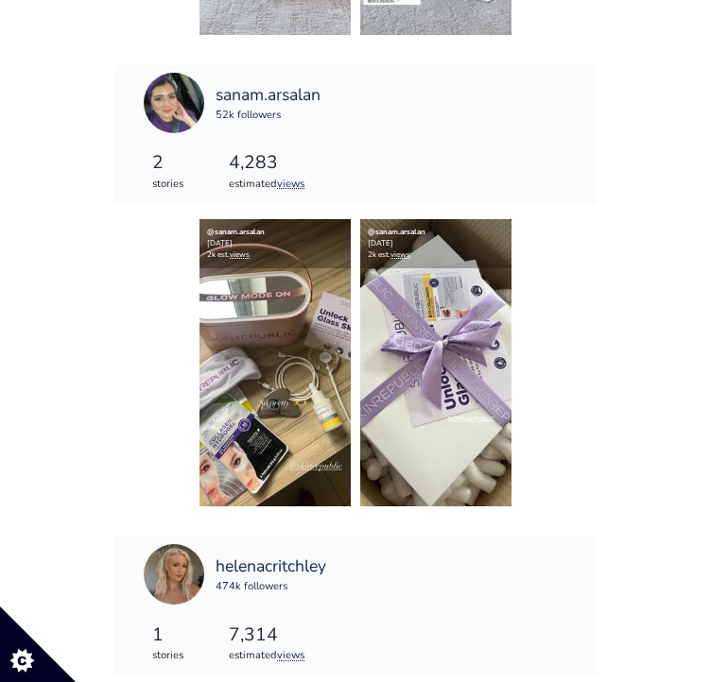
scroll to position [1425, 0]
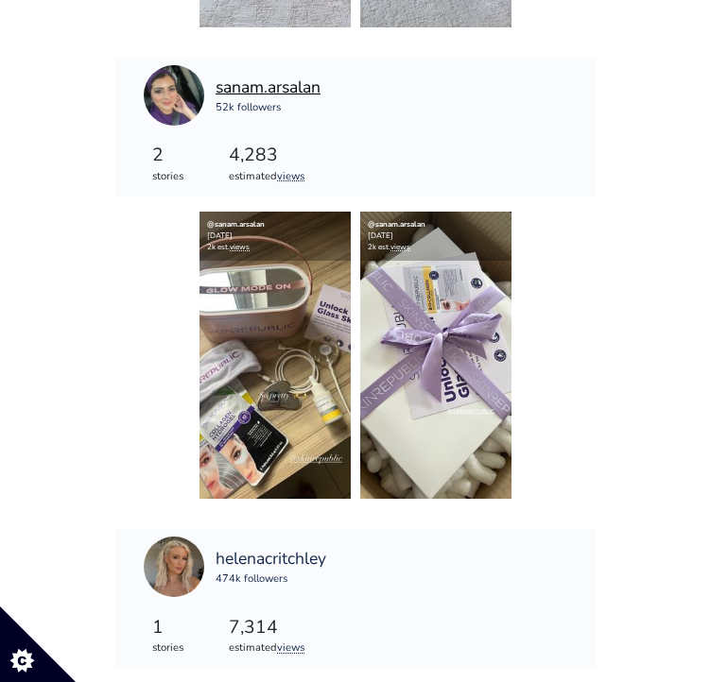
drag, startPoint x: 329, startPoint y: 81, endPoint x: 219, endPoint y: 94, distance: 110.3
click at [219, 94] on div "sanam.arsalan 52k followers" at bounding box center [333, 95] width 378 height 60
copy div "sanam.arsalan 52k followers"
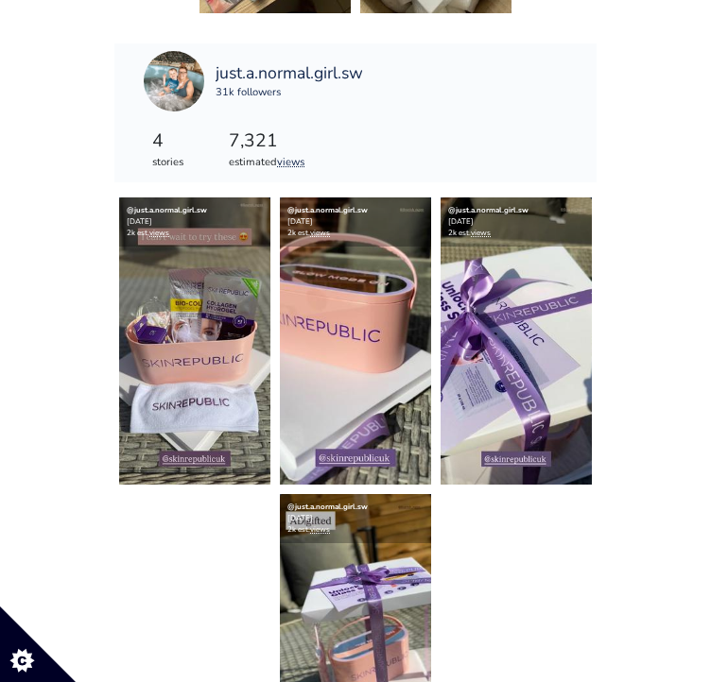
scroll to position [3442, 0]
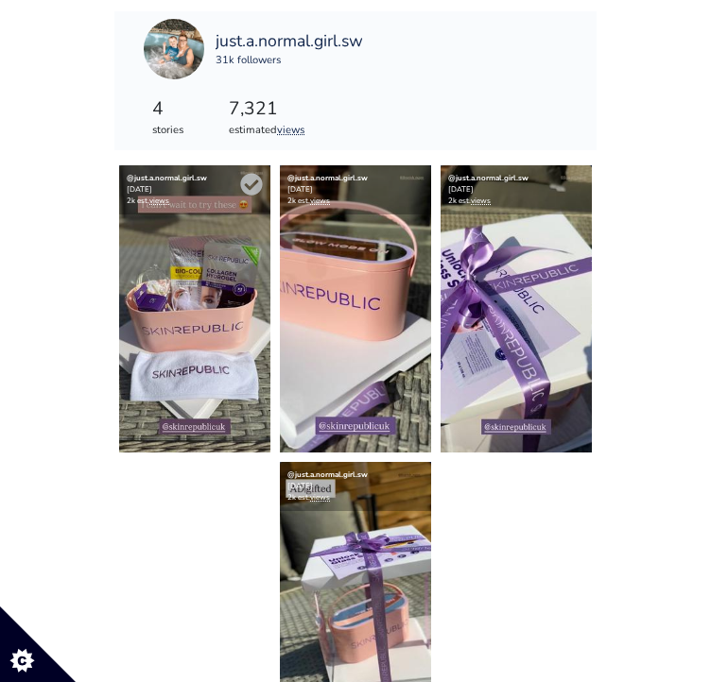
click at [193, 303] on img at bounding box center [194, 308] width 151 height 287
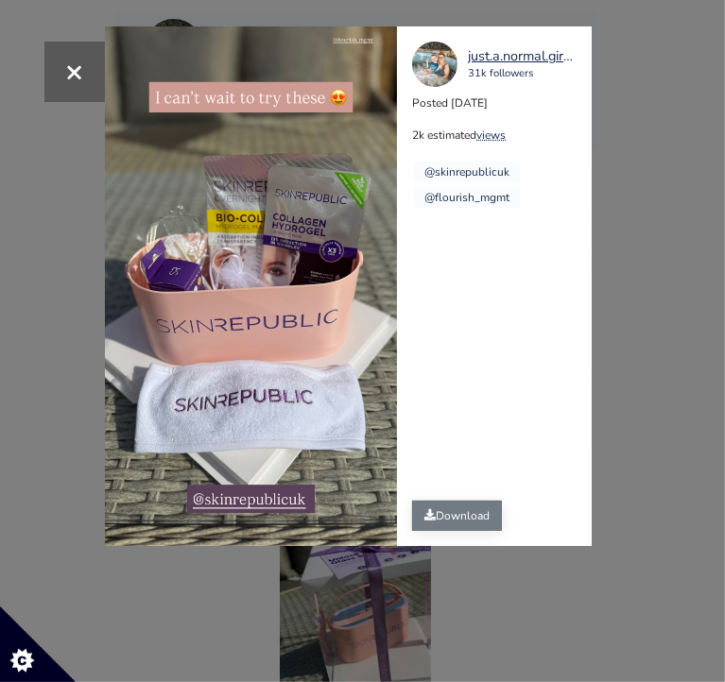
click at [477, 515] on link "Download" at bounding box center [457, 516] width 90 height 30
click at [624, 186] on div "× just.a.normal.girl.sw 31k followers Posted 2025-08-13 2k estimated views @ski…" at bounding box center [362, 341] width 725 height 682
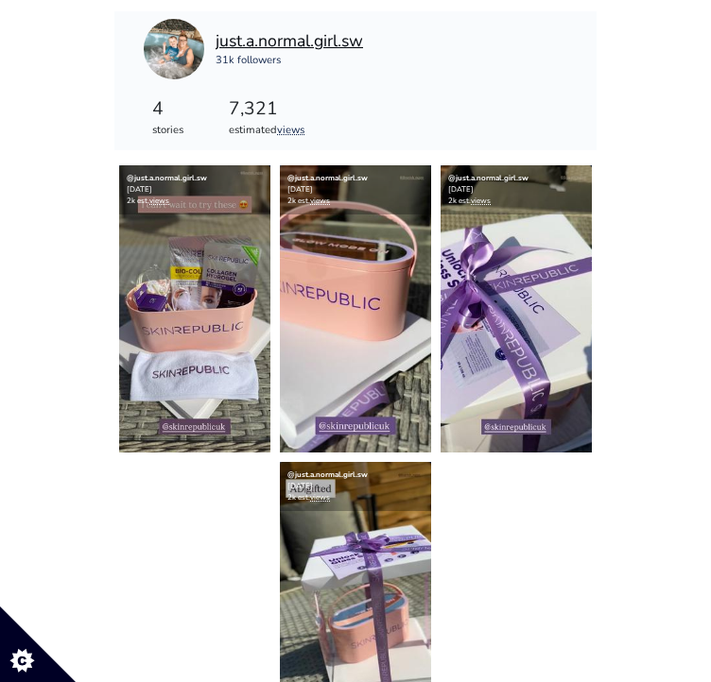
drag, startPoint x: 380, startPoint y: 43, endPoint x: 268, endPoint y: 39, distance: 111.6
click at [268, 39] on div "just.a.normal.girl.sw 31k followers" at bounding box center [333, 49] width 378 height 60
click at [381, 51] on div "just.a.normal.girl.sw 31k followers" at bounding box center [333, 49] width 378 height 60
drag, startPoint x: 375, startPoint y: 45, endPoint x: 215, endPoint y: 29, distance: 161.5
click at [215, 29] on div "just.a.normal.girl.sw 31k followers" at bounding box center [333, 49] width 378 height 60
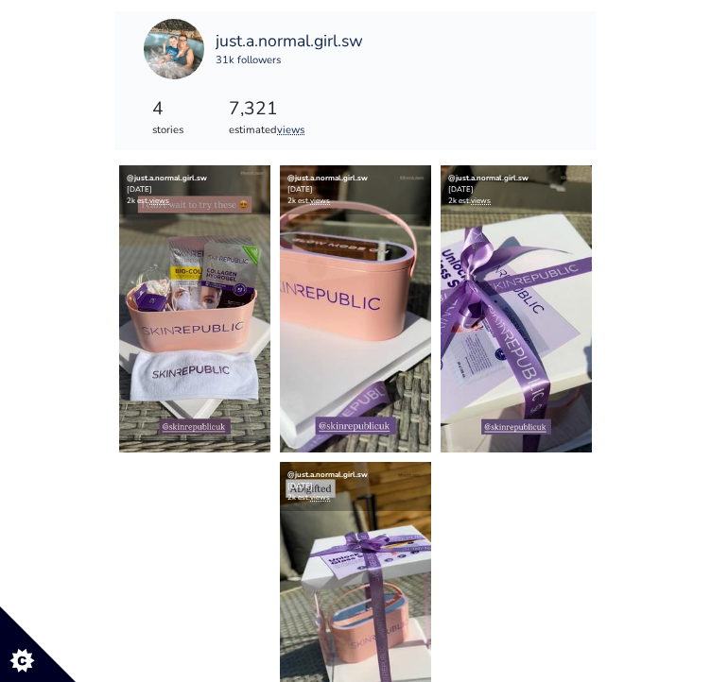
copy div "just.a.normal.girl.sw 31k followers"
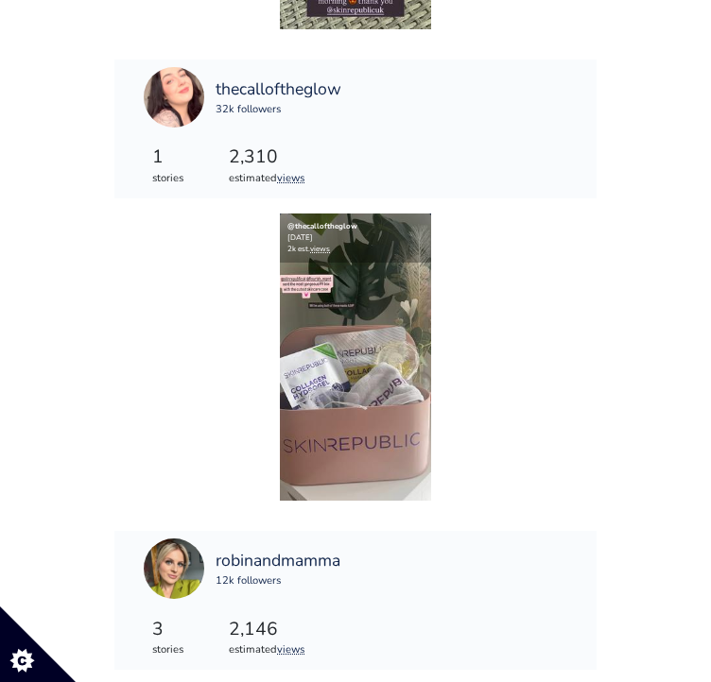
scroll to position [4178, 0]
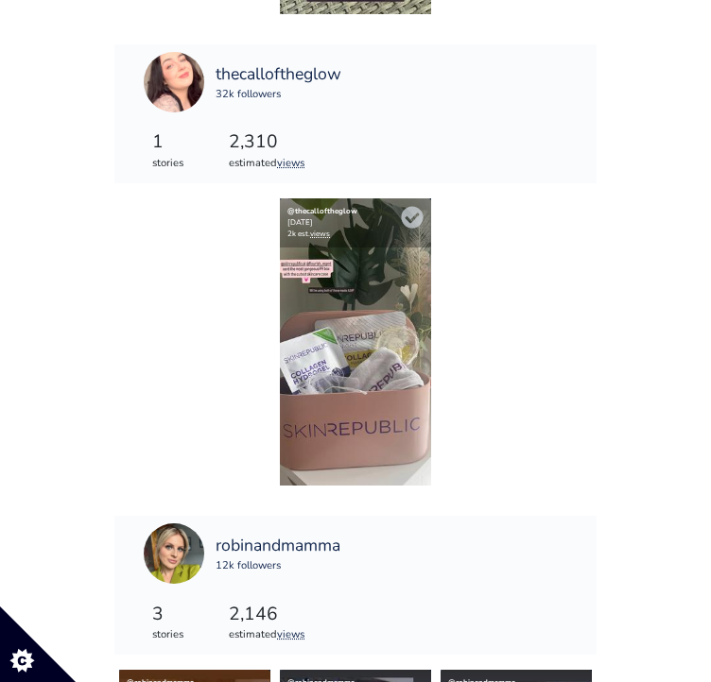
click at [344, 247] on img at bounding box center [355, 341] width 151 height 287
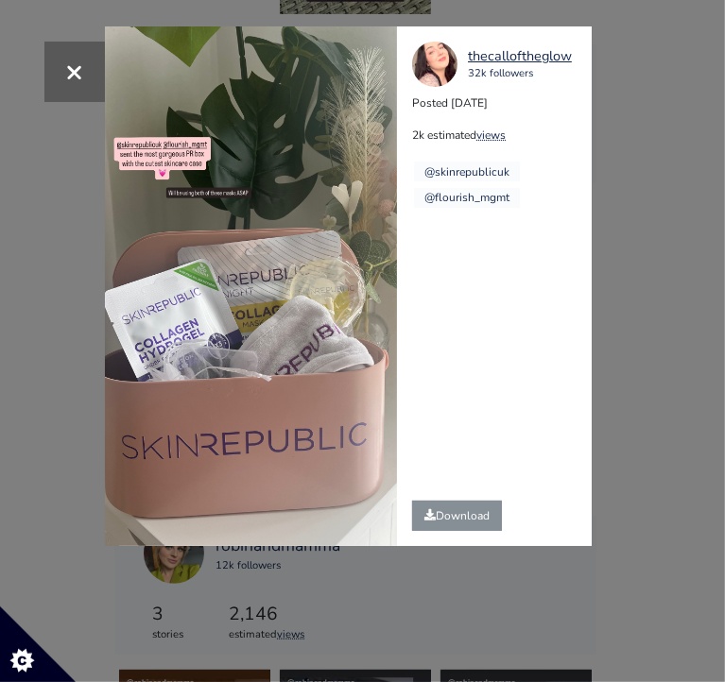
click at [449, 496] on div "Download" at bounding box center [457, 516] width 120 height 60
click at [450, 504] on link "Download" at bounding box center [457, 516] width 90 height 30
click at [634, 174] on div "× thecalloftheglow 32k followers Posted 2025-08-17 2k estimated views @skinrepu…" at bounding box center [362, 341] width 725 height 682
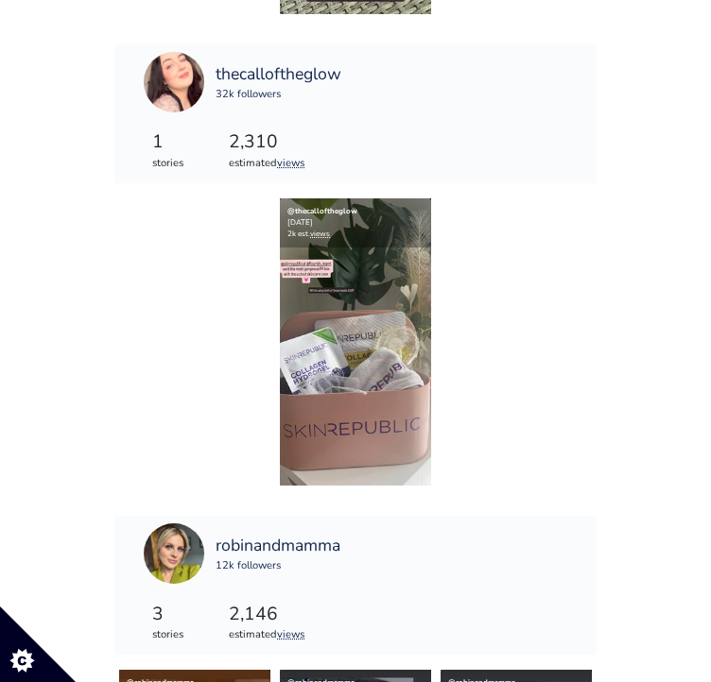
scroll to position [4185, 0]
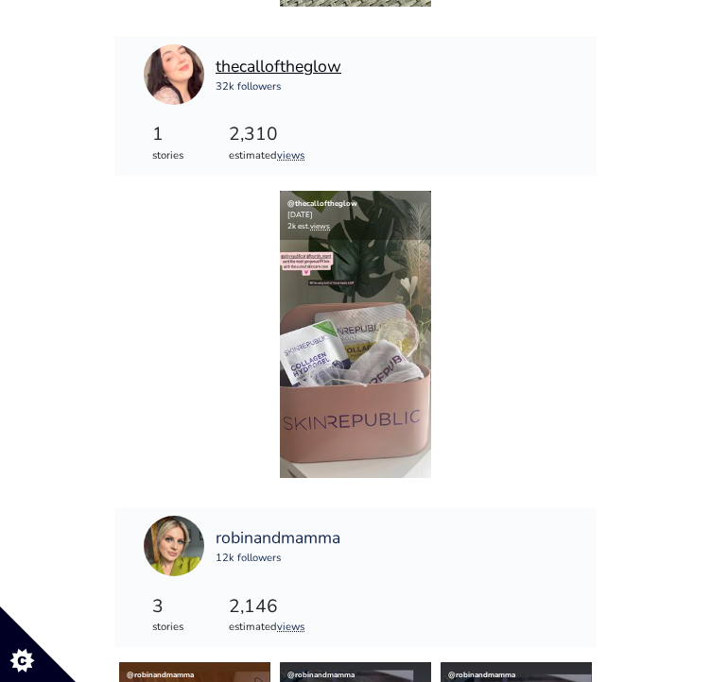
drag, startPoint x: 364, startPoint y: 56, endPoint x: 262, endPoint y: 59, distance: 102.1
click at [262, 59] on div "thecalloftheglow 32k followers" at bounding box center [333, 74] width 378 height 60
click at [323, 77] on div "thecalloftheglow" at bounding box center [278, 66] width 126 height 25
click at [302, 90] on div "32k followers" at bounding box center [278, 87] width 126 height 16
drag, startPoint x: 302, startPoint y: 90, endPoint x: 231, endPoint y: 61, distance: 76.3
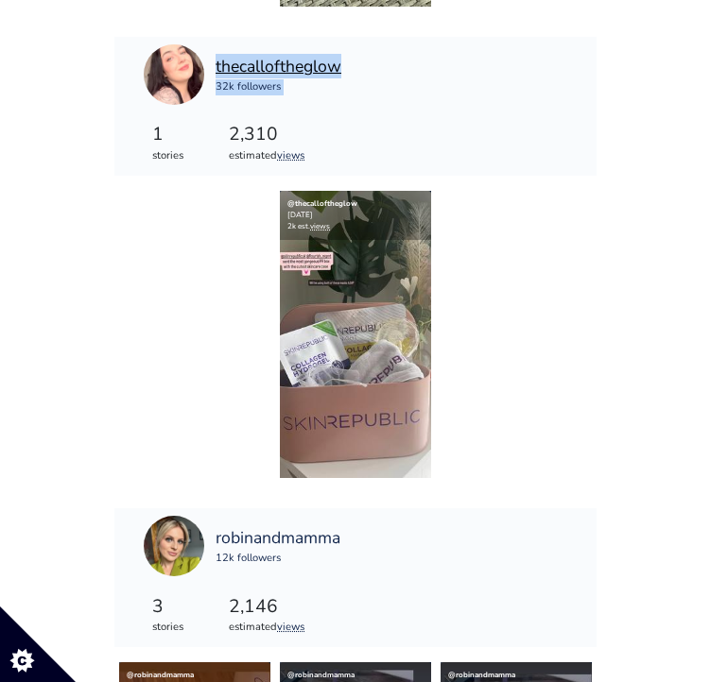
click at [231, 61] on div "thecalloftheglow 32k followers" at bounding box center [278, 74] width 126 height 41
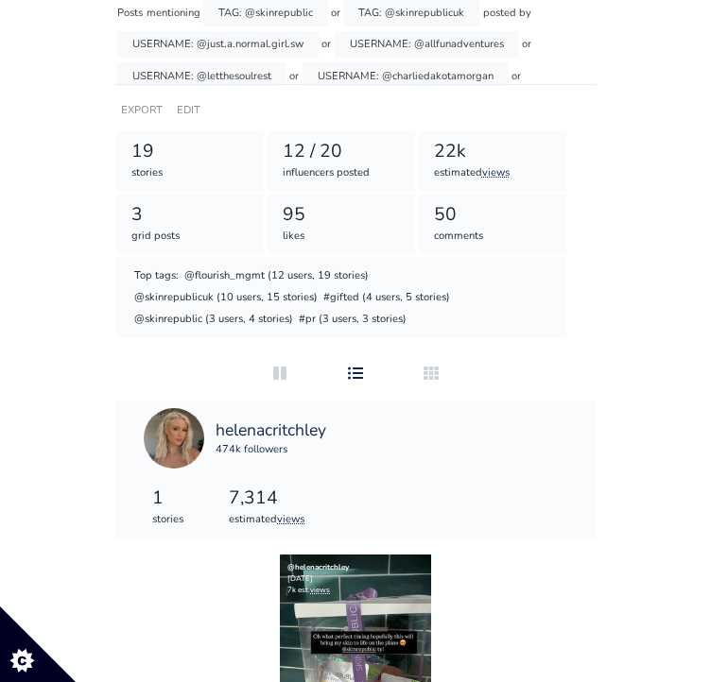
scroll to position [223, 0]
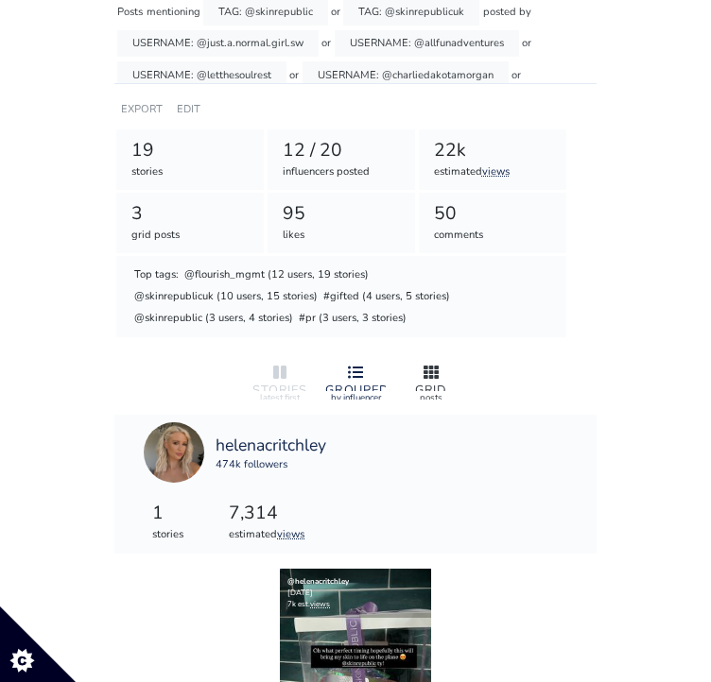
click at [412, 390] on div "GRID" at bounding box center [431, 389] width 60 height 8
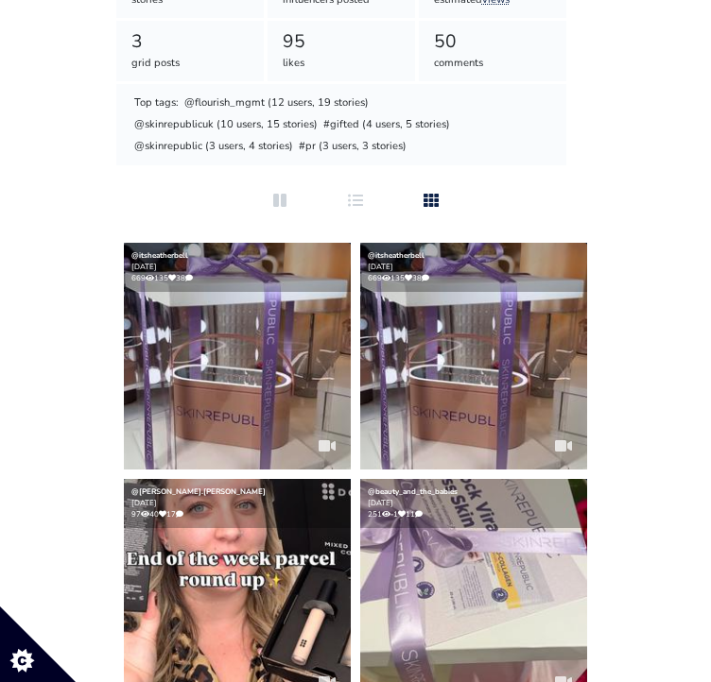
scroll to position [0, 0]
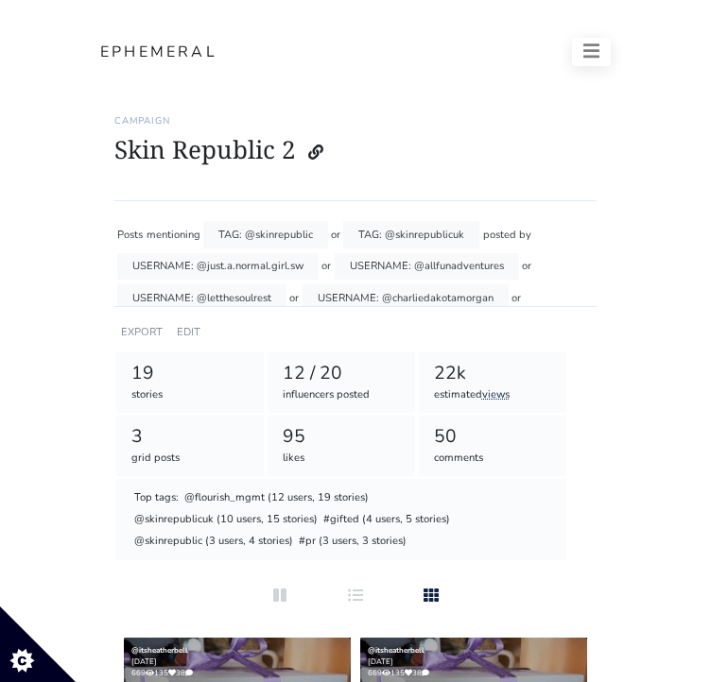
click at [598, 56] on icon "button" at bounding box center [591, 50] width 17 height 14
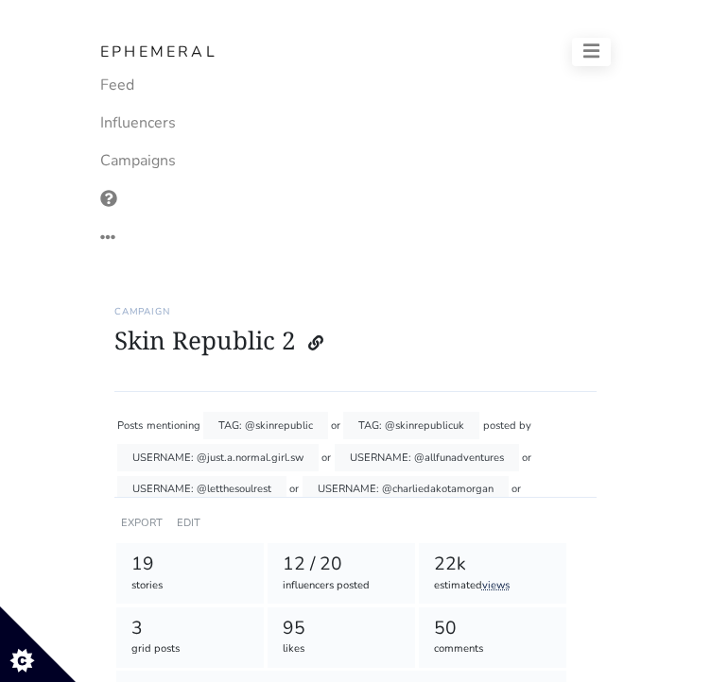
click at [600, 60] on button "button" at bounding box center [592, 52] width 40 height 28
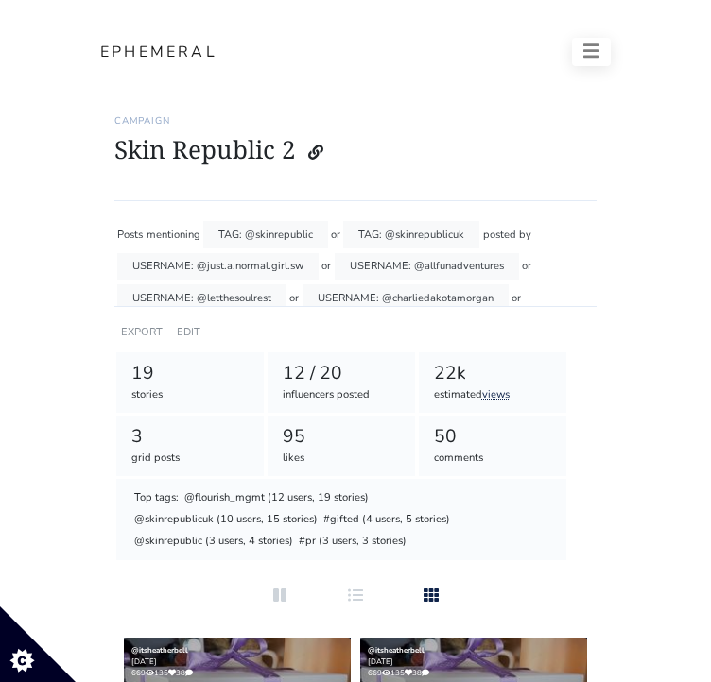
click at [577, 57] on button "button" at bounding box center [592, 52] width 40 height 28
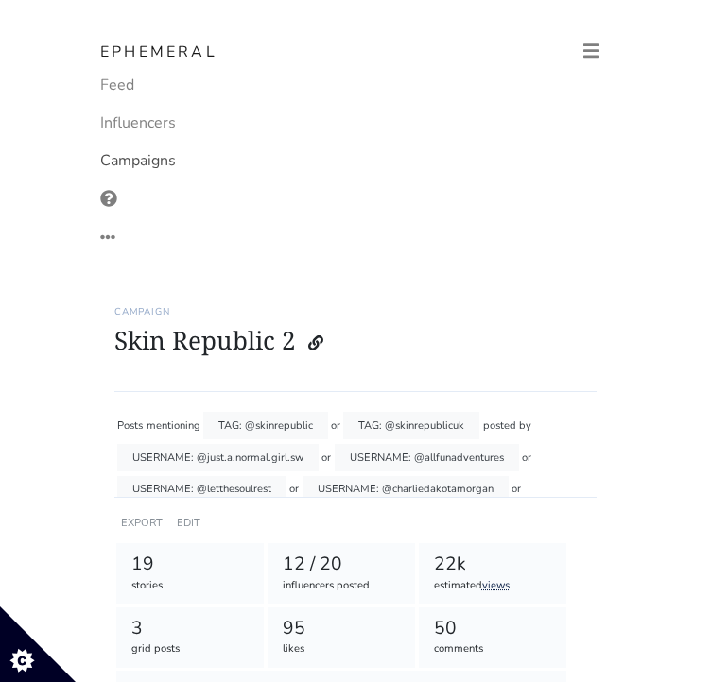
click at [186, 173] on link "Campaigns" at bounding box center [355, 161] width 510 height 38
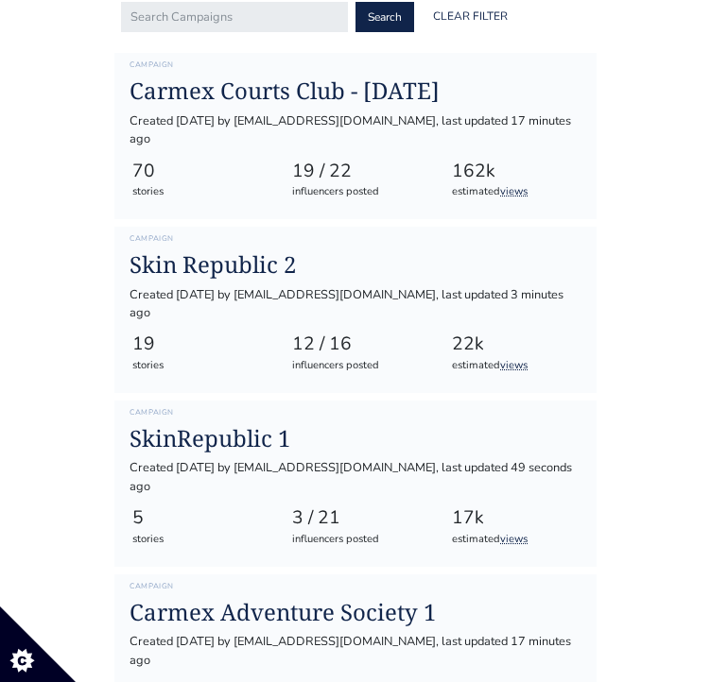
scroll to position [446, 0]
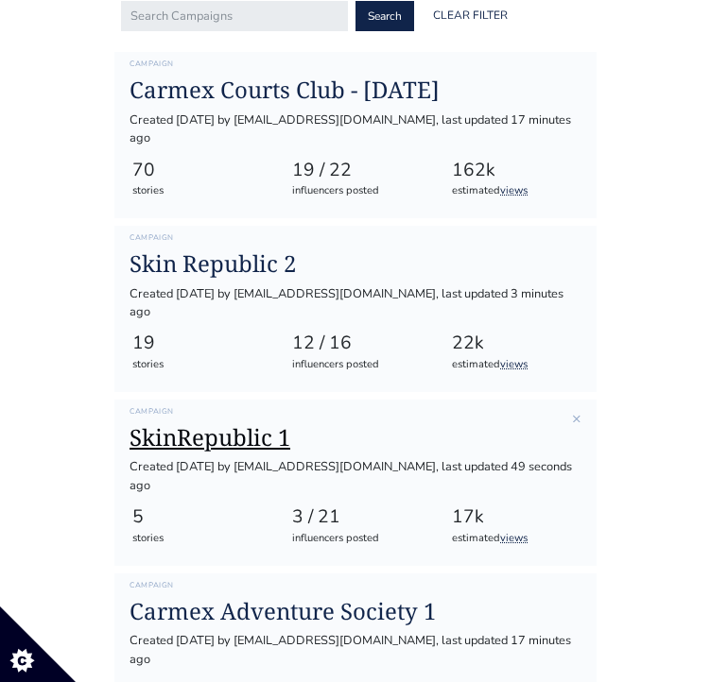
click at [257, 424] on h1 "SkinRepublic 1" at bounding box center [355, 437] width 452 height 27
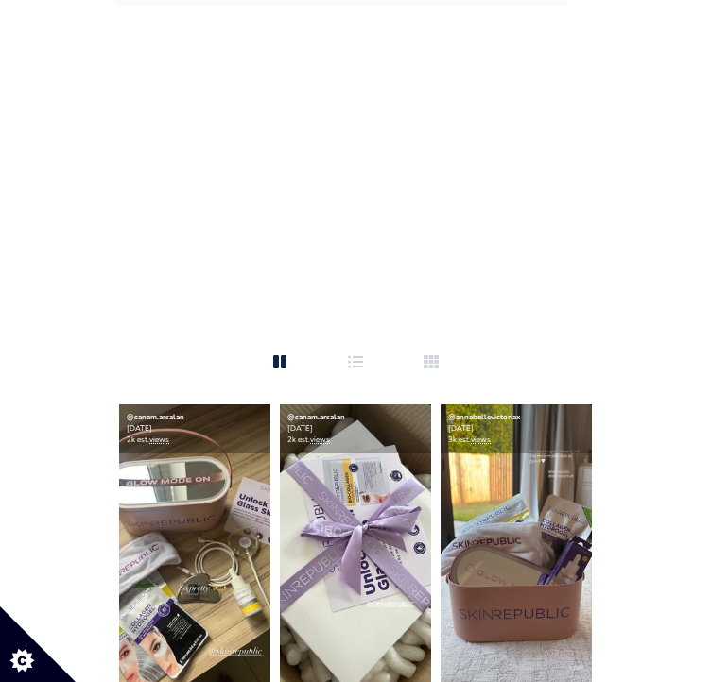
scroll to position [737, 0]
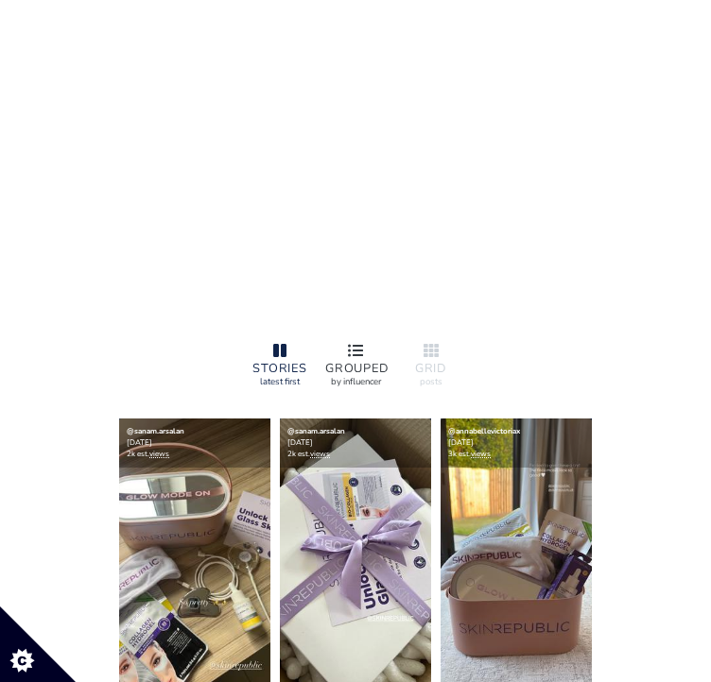
click at [335, 353] on div at bounding box center [355, 351] width 60 height 23
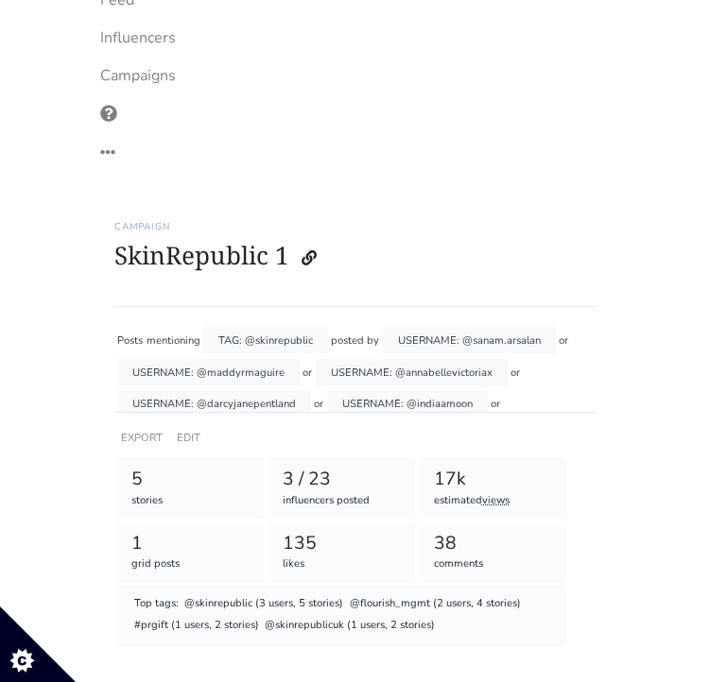
scroll to position [0, 0]
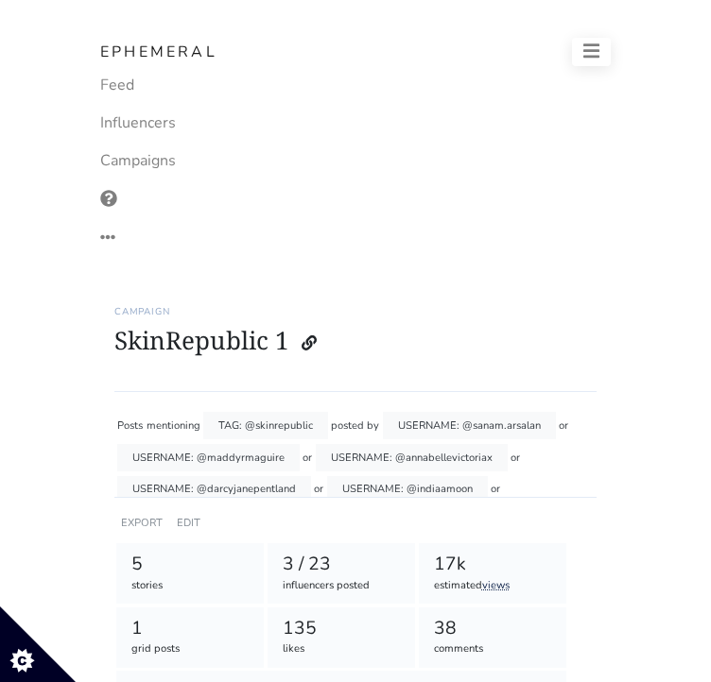
click at [575, 50] on button "button" at bounding box center [592, 52] width 40 height 28
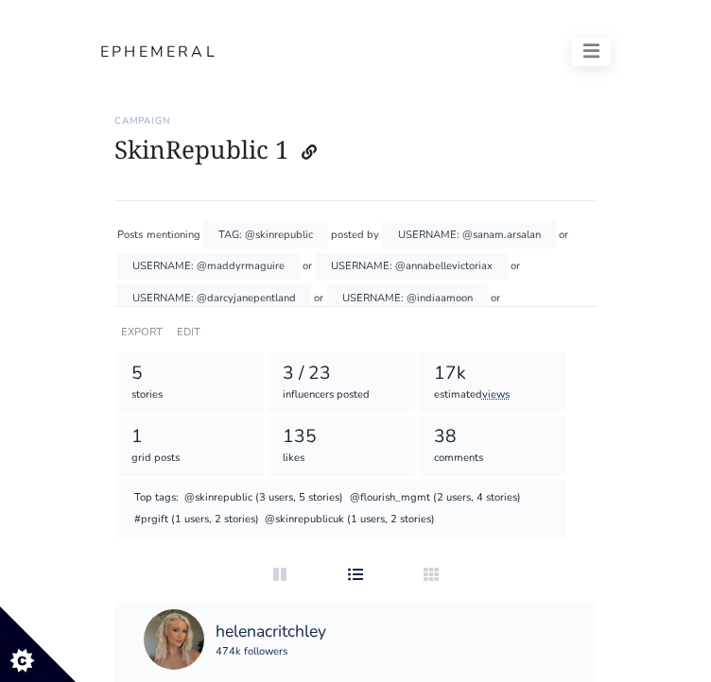
click at [585, 55] on icon "button" at bounding box center [591, 51] width 17 height 19
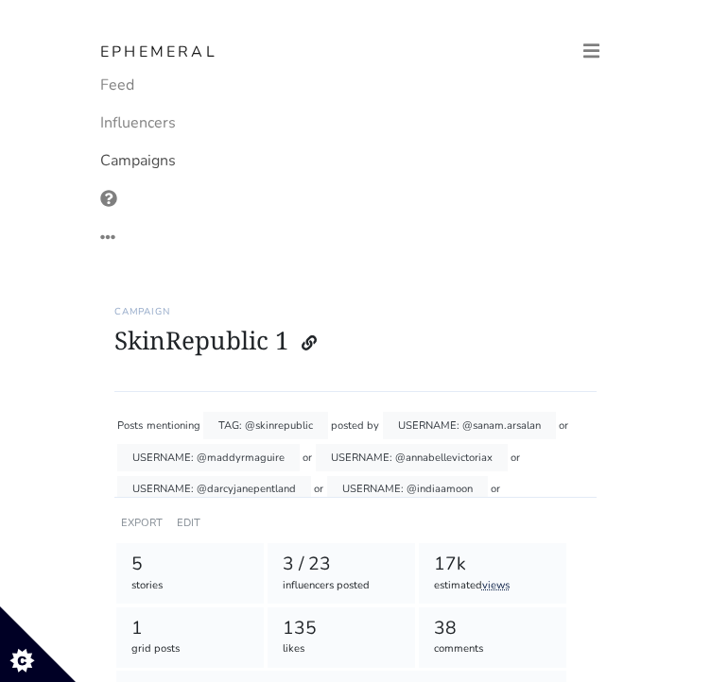
click at [148, 156] on link "Campaigns" at bounding box center [355, 161] width 510 height 38
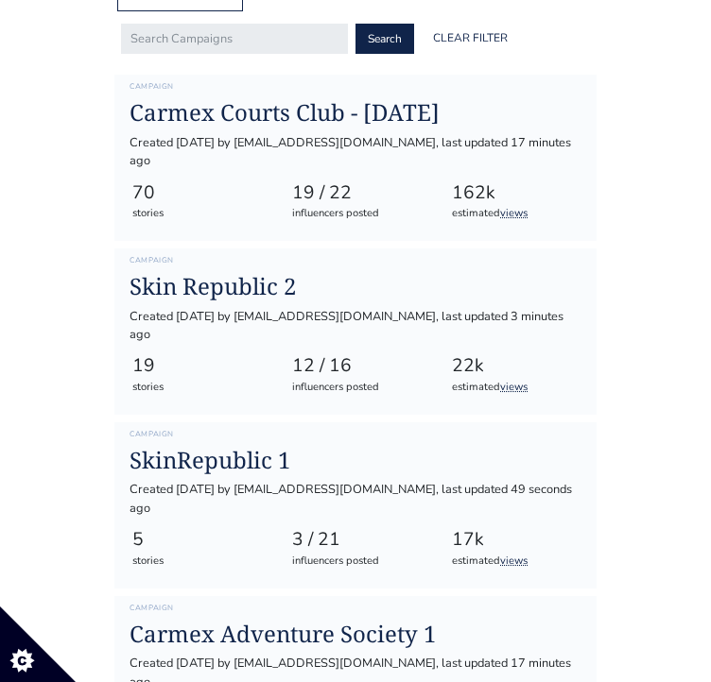
scroll to position [422, 0]
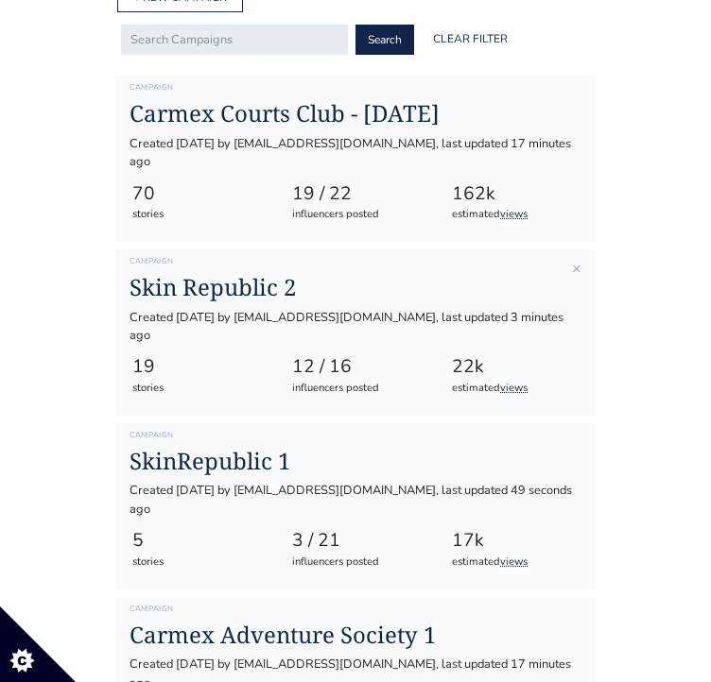
click at [267, 288] on div "Campaign Skin Republic 2 Created 2025-08-13 by pip@flourishmgmt.co.uk, last upd…" at bounding box center [355, 301] width 480 height 88
click at [268, 279] on h1 "Skin Republic 2" at bounding box center [355, 287] width 452 height 27
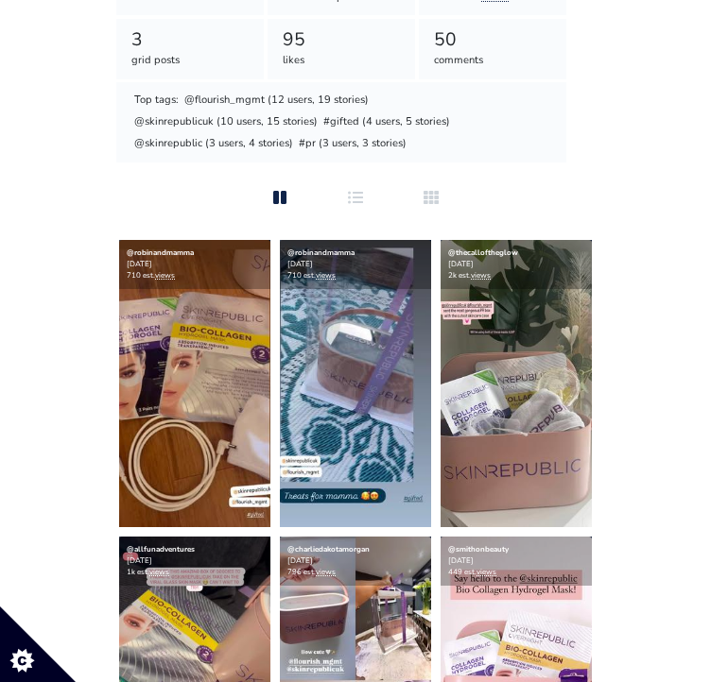
scroll to position [601, 0]
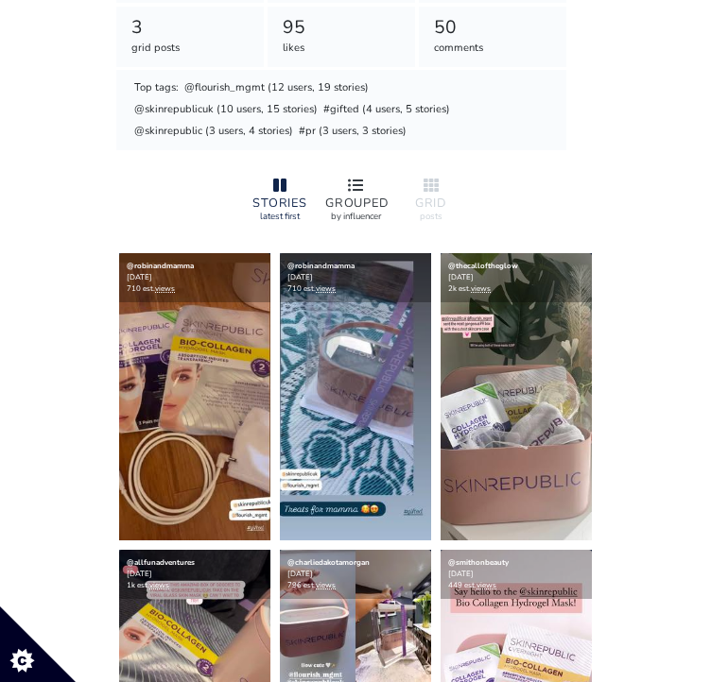
click at [344, 185] on div at bounding box center [355, 186] width 60 height 23
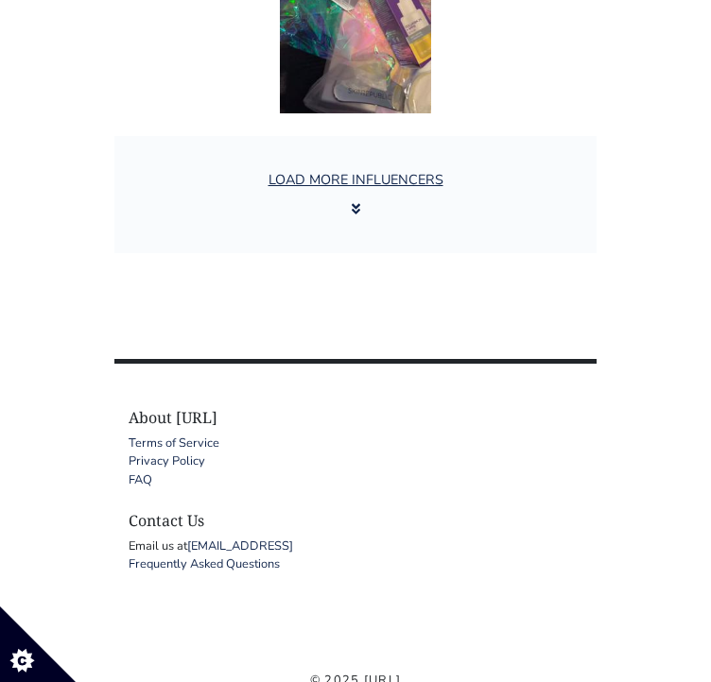
scroll to position [3805, 0]
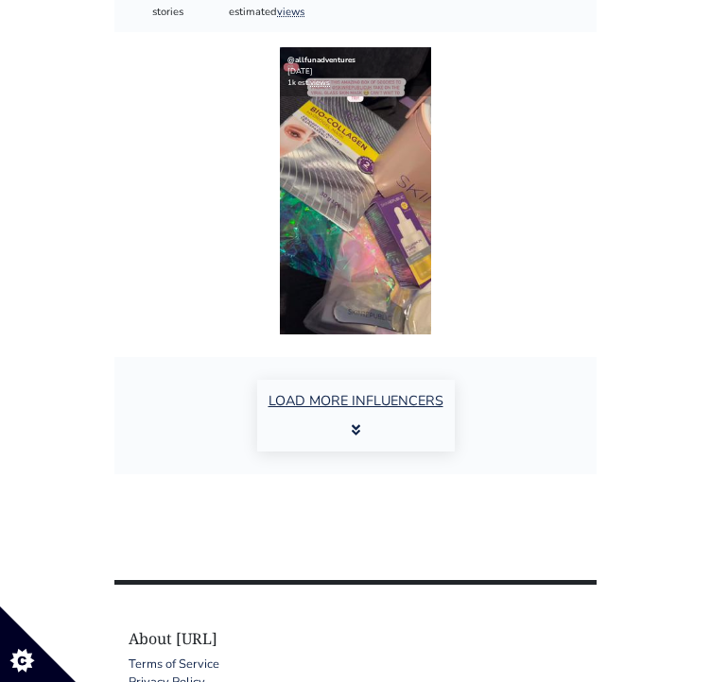
click at [443, 390] on button "LOAD MORE INFLUENCERS" at bounding box center [356, 416] width 198 height 72
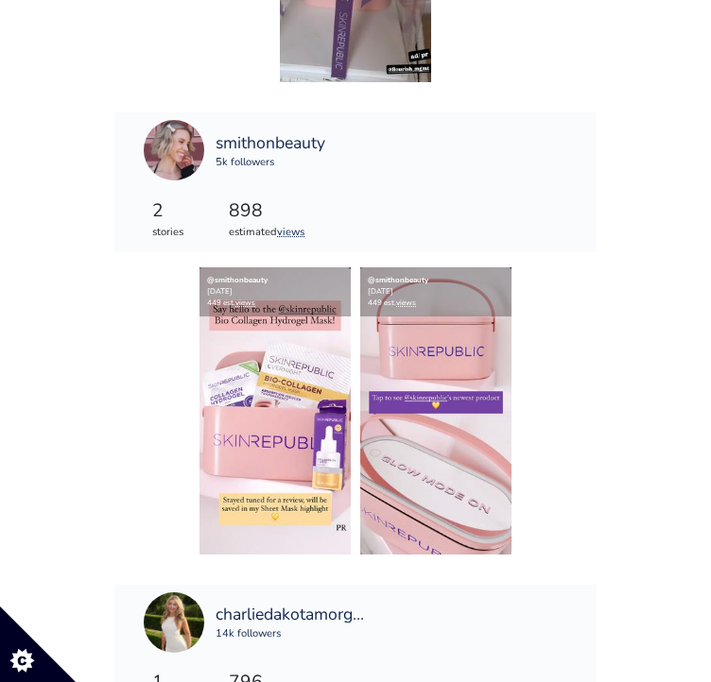
scroll to position [5227, 0]
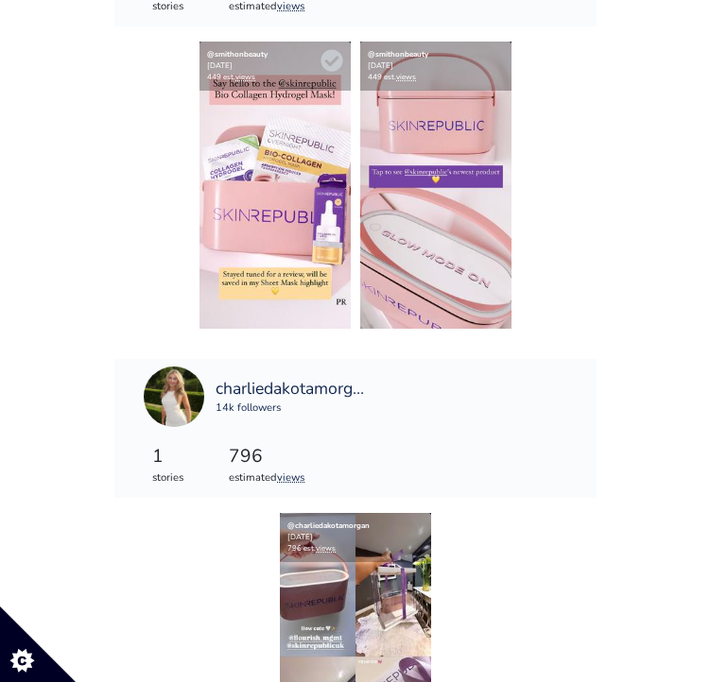
click at [297, 204] on img at bounding box center [274, 185] width 151 height 287
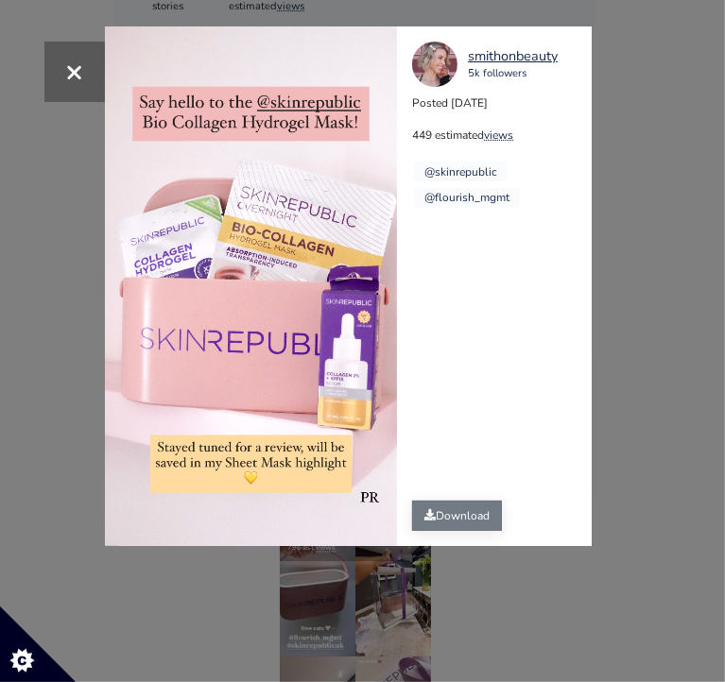
click at [461, 529] on link "Download" at bounding box center [457, 516] width 90 height 30
click at [629, 439] on div "× smithonbeauty 5k followers Posted 2025-08-14 449 estimated views @skinrepubli…" at bounding box center [362, 341] width 725 height 682
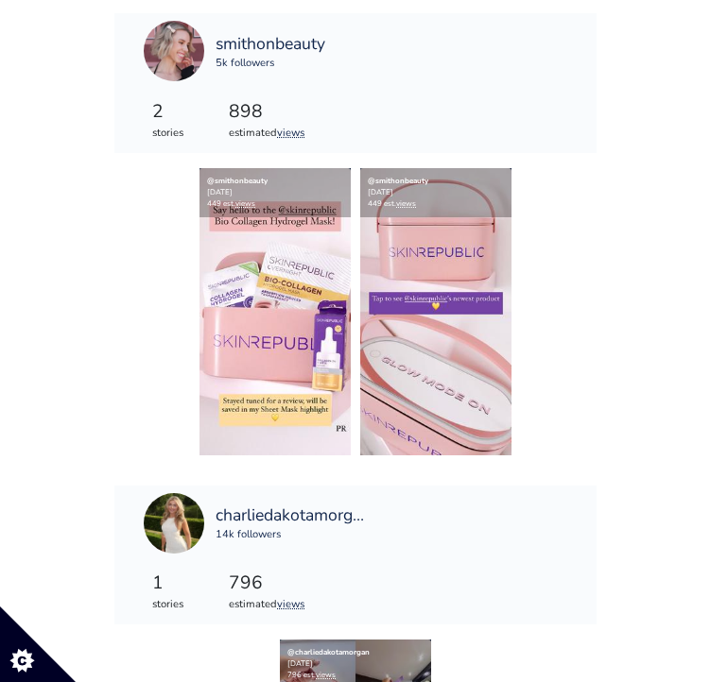
scroll to position [5089, 0]
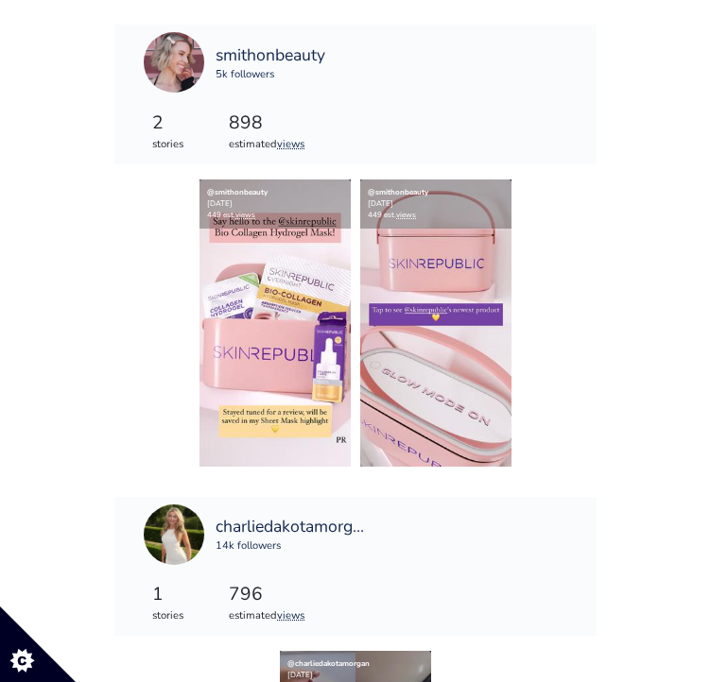
click at [336, 55] on div "smithonbeauty 5k followers" at bounding box center [333, 62] width 378 height 60
drag, startPoint x: 334, startPoint y: 50, endPoint x: 231, endPoint y: 62, distance: 103.8
click at [231, 62] on div "smithonbeauty 5k followers" at bounding box center [333, 62] width 378 height 60
click at [331, 78] on div "smithonbeauty 5k followers" at bounding box center [333, 62] width 378 height 60
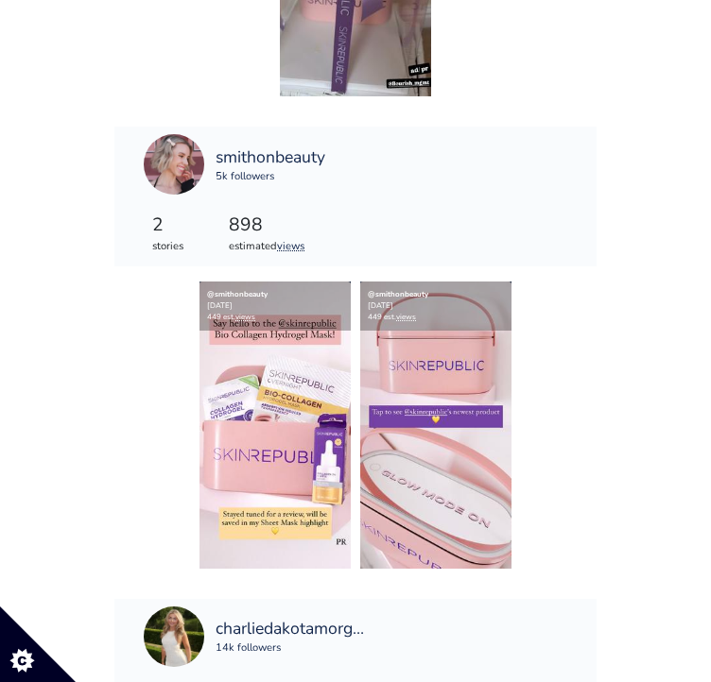
scroll to position [4987, 0]
drag, startPoint x: 213, startPoint y: 152, endPoint x: 350, endPoint y: 137, distance: 137.9
click at [350, 137] on div "smithonbeauty 5k followers" at bounding box center [333, 164] width 378 height 60
copy div "smithonbeauty 5k followers"
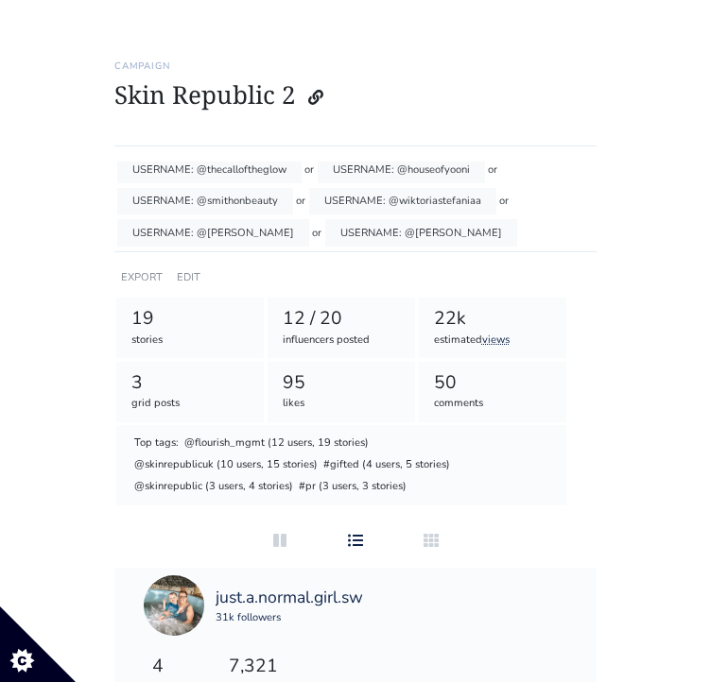
scroll to position [246, 0]
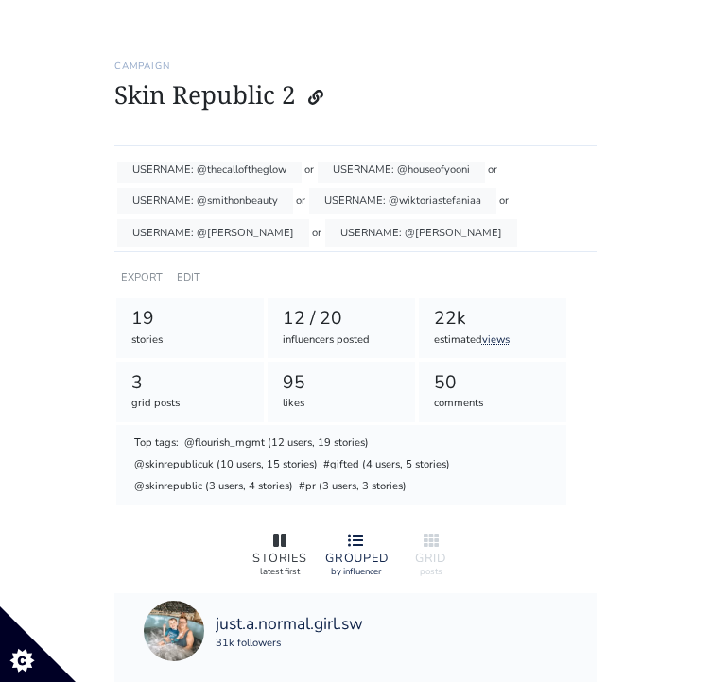
click at [289, 545] on div at bounding box center [280, 541] width 60 height 23
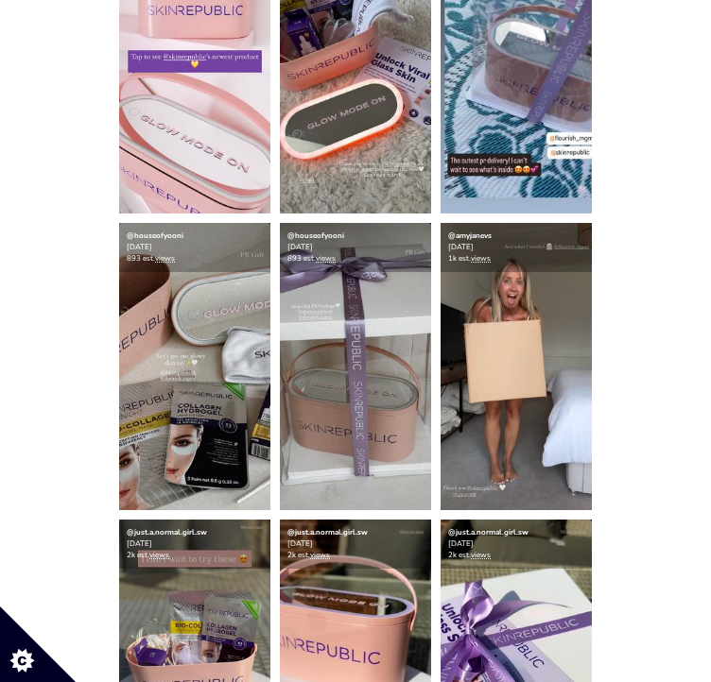
scroll to position [1497, 0]
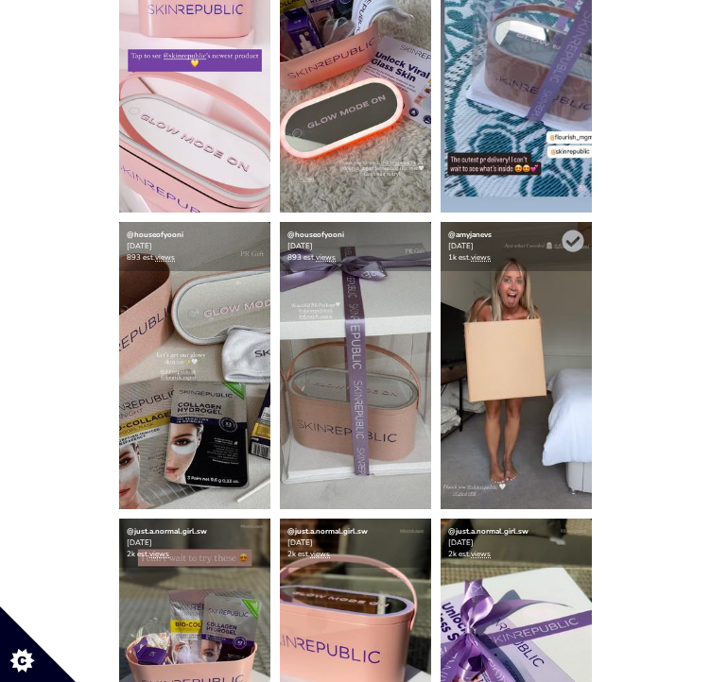
click at [529, 463] on img at bounding box center [515, 365] width 151 height 287
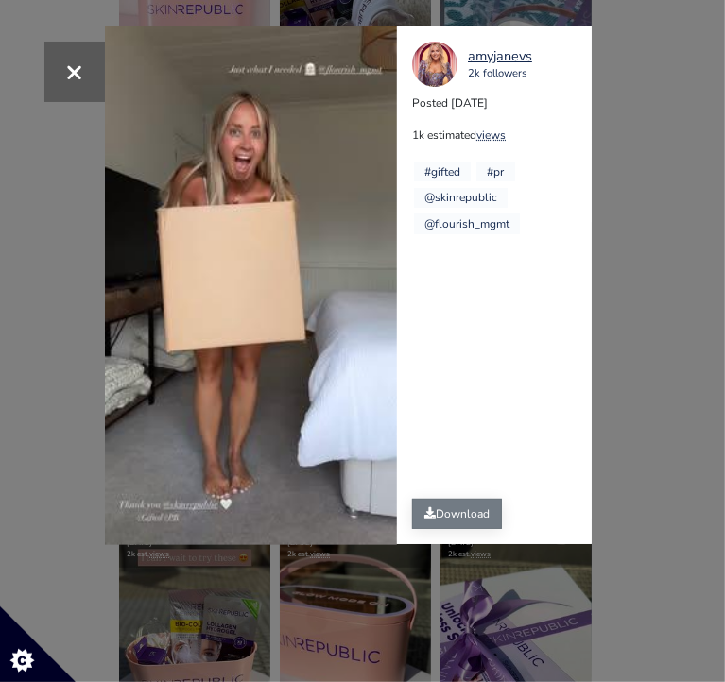
click at [455, 503] on link "Download" at bounding box center [457, 514] width 90 height 30
drag, startPoint x: 535, startPoint y: 54, endPoint x: 490, endPoint y: 56, distance: 45.4
click at [490, 56] on div "amyjanevs 2k followers" at bounding box center [501, 64] width 179 height 45
click at [537, 61] on div "amyjanevs 2k followers" at bounding box center [501, 64] width 179 height 45
drag, startPoint x: 538, startPoint y: 53, endPoint x: 468, endPoint y: 50, distance: 70.0
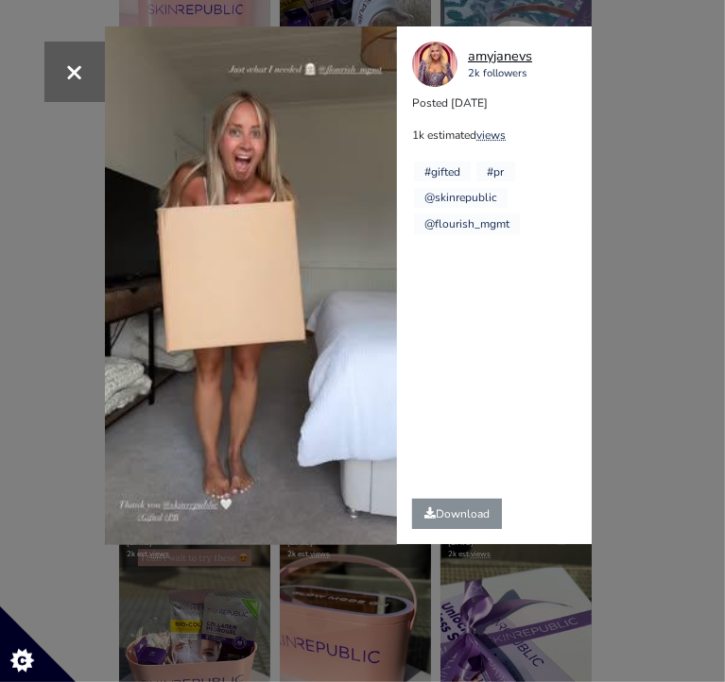
click at [468, 50] on div "amyjanevs 2k followers" at bounding box center [501, 64] width 179 height 45
copy div "amyjanevs 2k followers"
click at [627, 397] on div "× Your browser does not support HTML5 video. amyjanevs 2k followers Posted 2025…" at bounding box center [362, 341] width 725 height 682
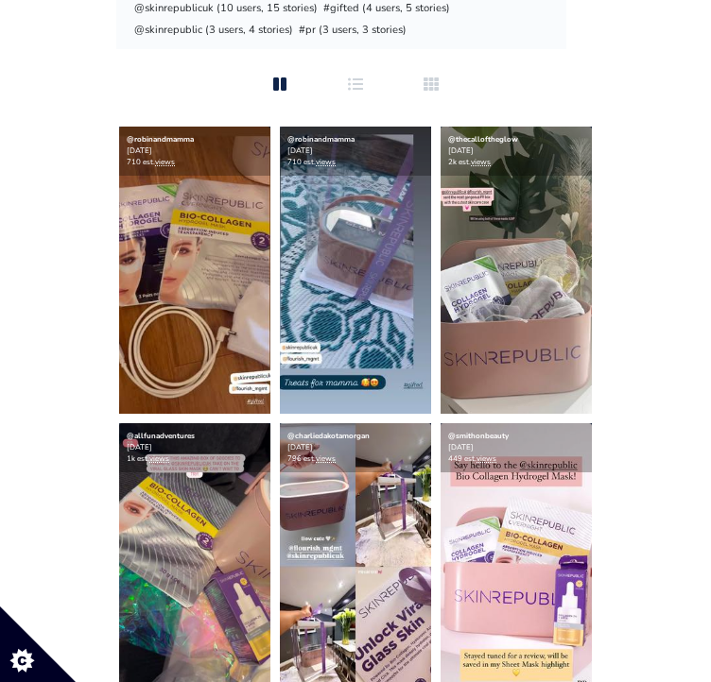
scroll to position [868, 0]
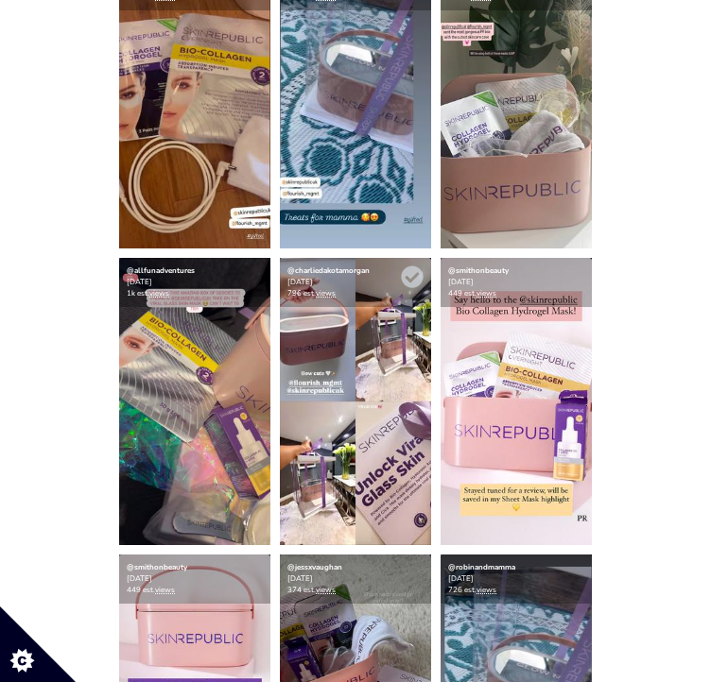
click at [369, 450] on img at bounding box center [355, 401] width 151 height 287
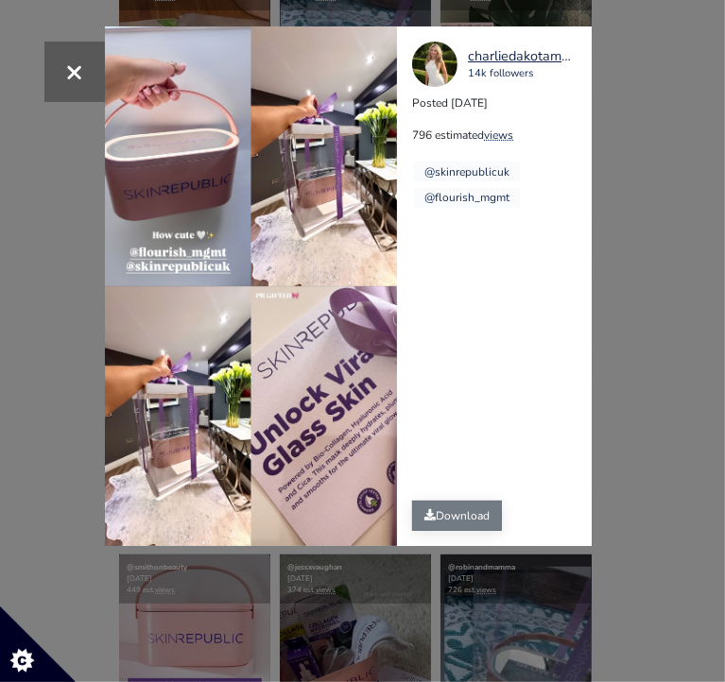
click at [454, 514] on link "Download" at bounding box center [457, 516] width 90 height 30
click at [624, 144] on div "× charliedakotamorgan 14k followers Posted 2025-08-14 796 estimated views @skin…" at bounding box center [362, 341] width 725 height 682
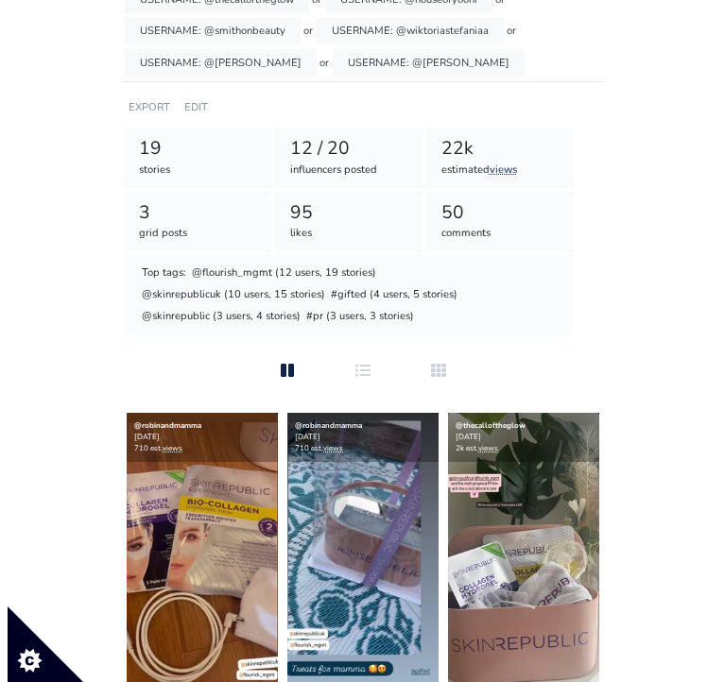
scroll to position [764, 0]
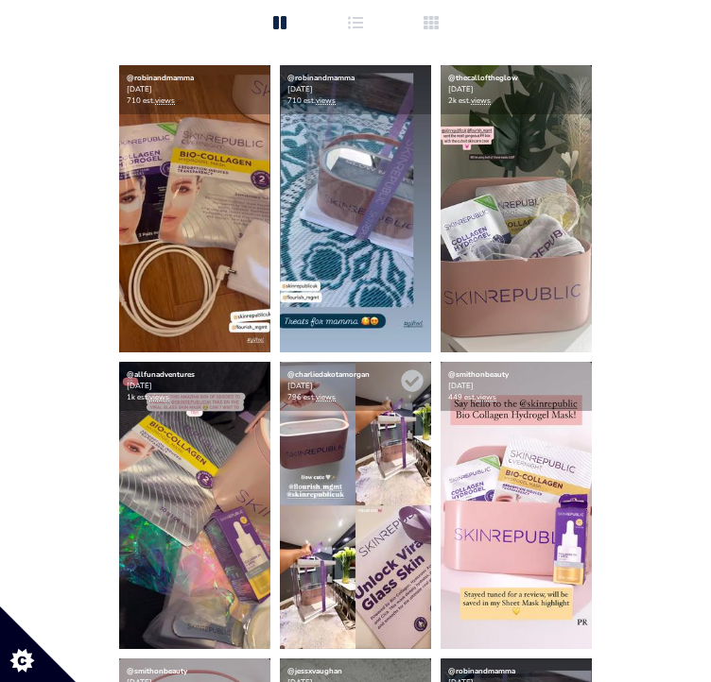
click at [413, 436] on img at bounding box center [355, 505] width 151 height 287
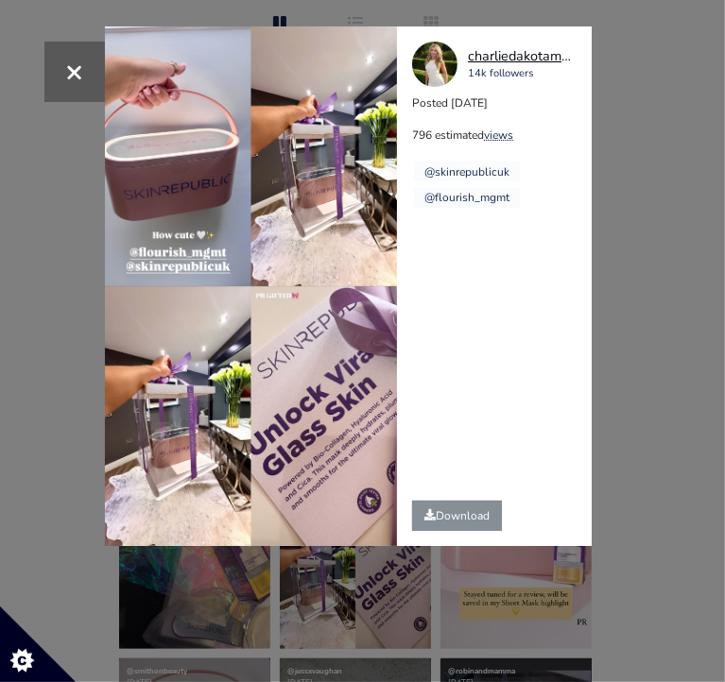
click at [481, 53] on div "charliedakotamorgan" at bounding box center [521, 56] width 106 height 21
